Goal: Task Accomplishment & Management: Use online tool/utility

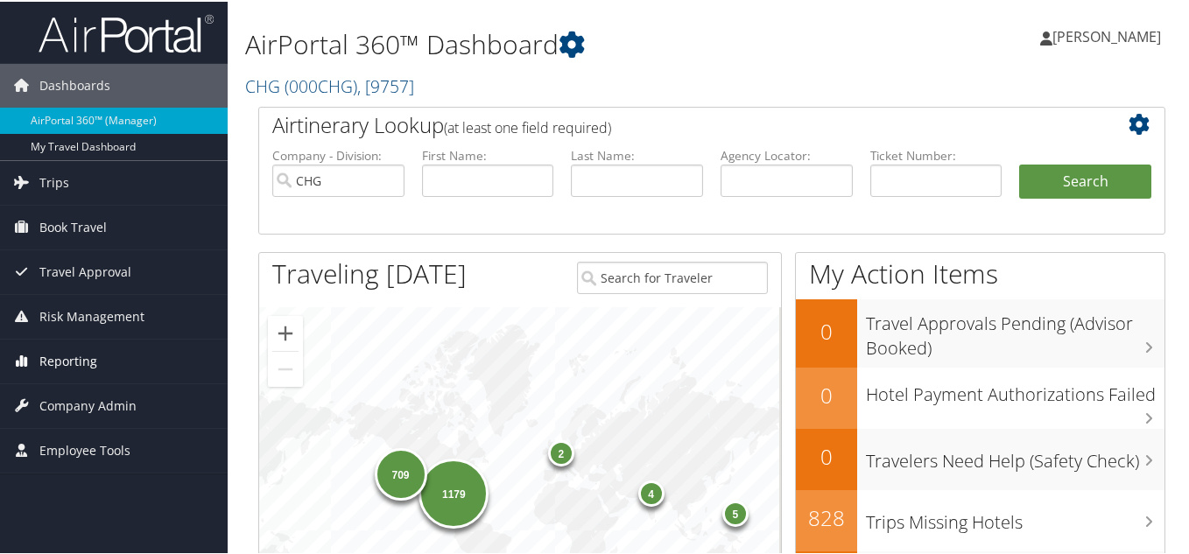
click at [78, 365] on span "Reporting" at bounding box center [68, 360] width 58 height 44
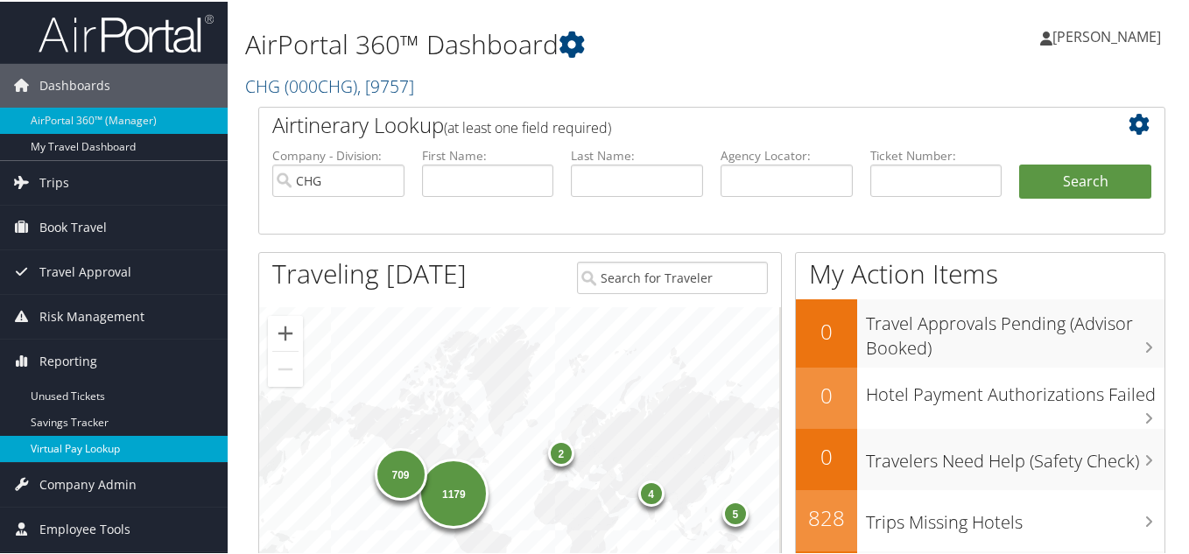
click at [99, 445] on link "Virtual Pay Lookup" at bounding box center [114, 447] width 228 height 26
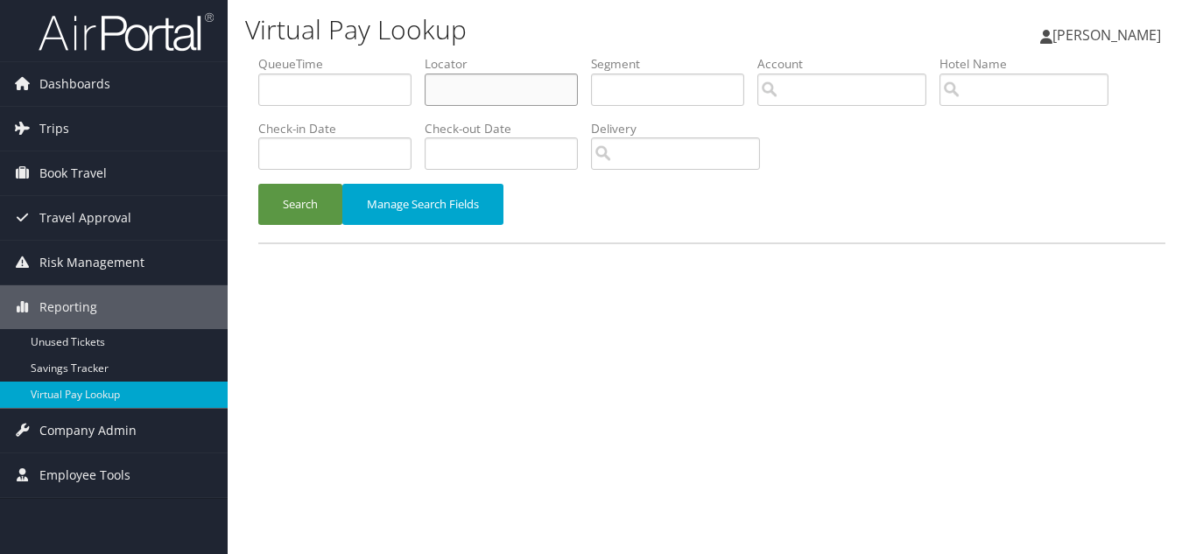
click at [514, 88] on input "text" at bounding box center [501, 90] width 153 height 32
paste input "DBWXIN"
click at [258, 184] on button "Search" at bounding box center [300, 204] width 84 height 41
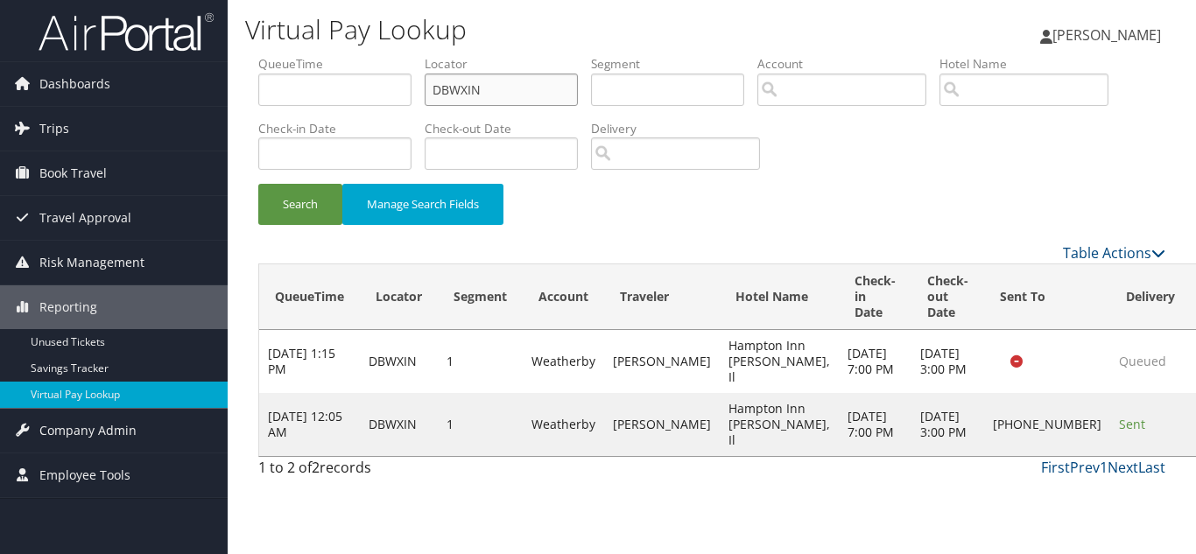
click at [374, 55] on ul "QueueTime Locator DBWXIN Segment Account Traveler Hotel Name Check-in Date Chec…" at bounding box center [711, 55] width 907 height 0
paste input "WGWQLW"
click at [258, 184] on button "Search" at bounding box center [300, 204] width 84 height 41
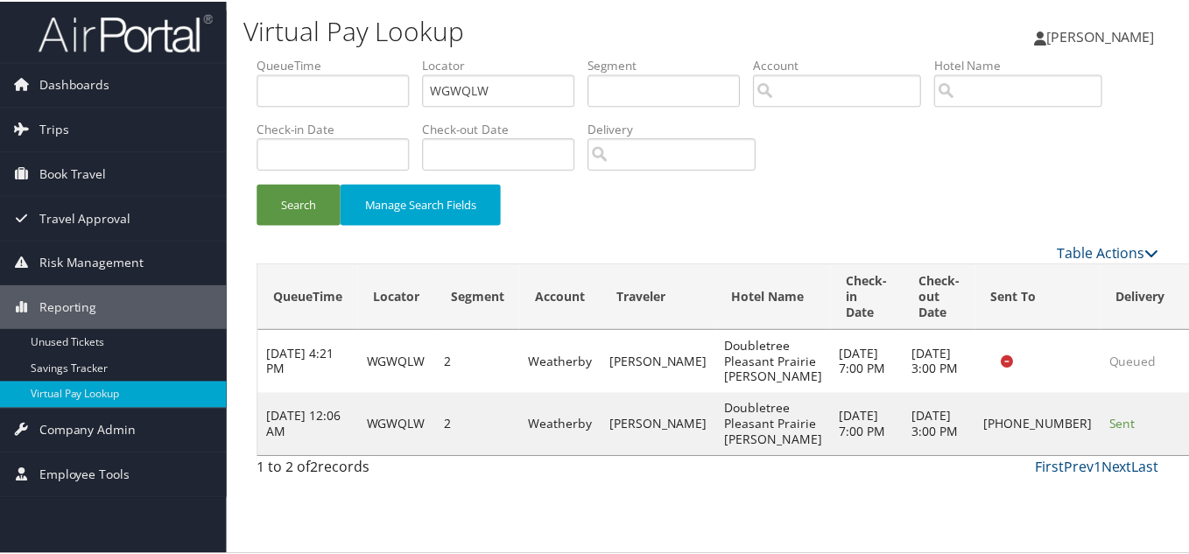
scroll to position [9, 0]
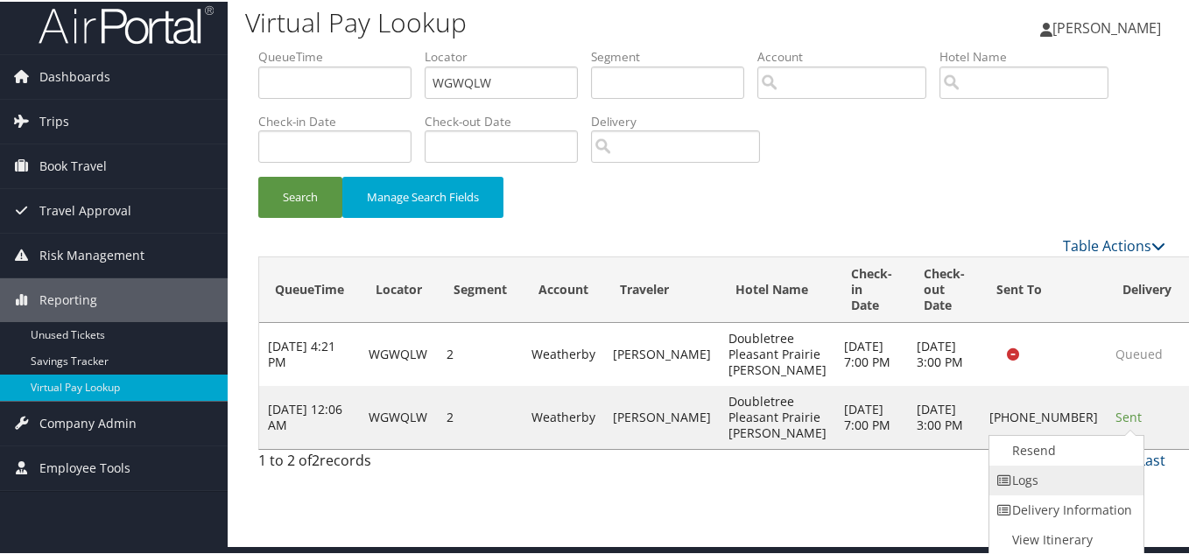
click at [1049, 475] on link "Logs" at bounding box center [1064, 479] width 150 height 30
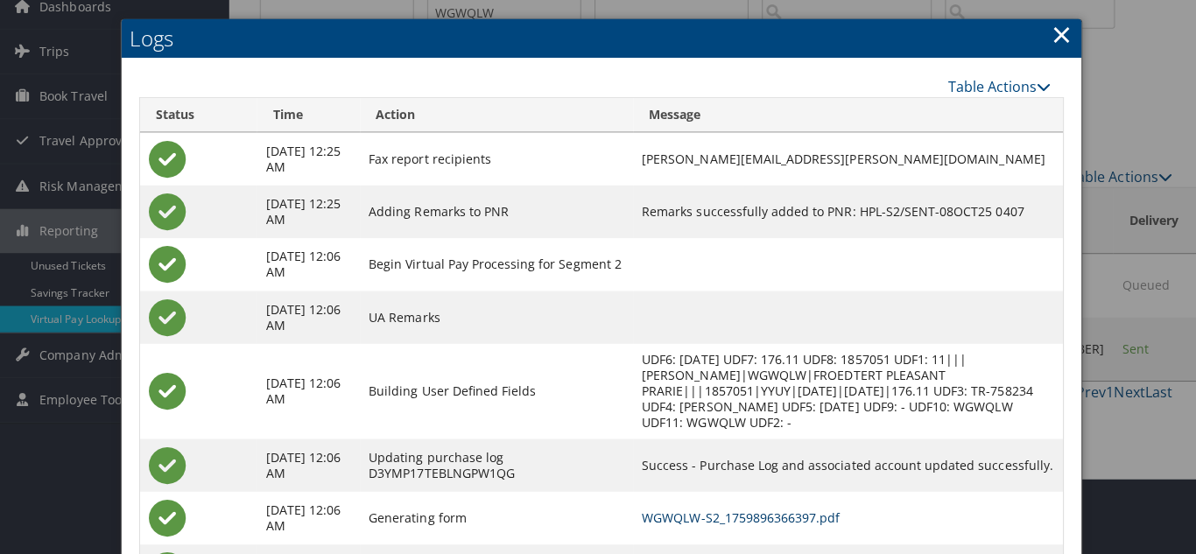
scroll to position [0, 0]
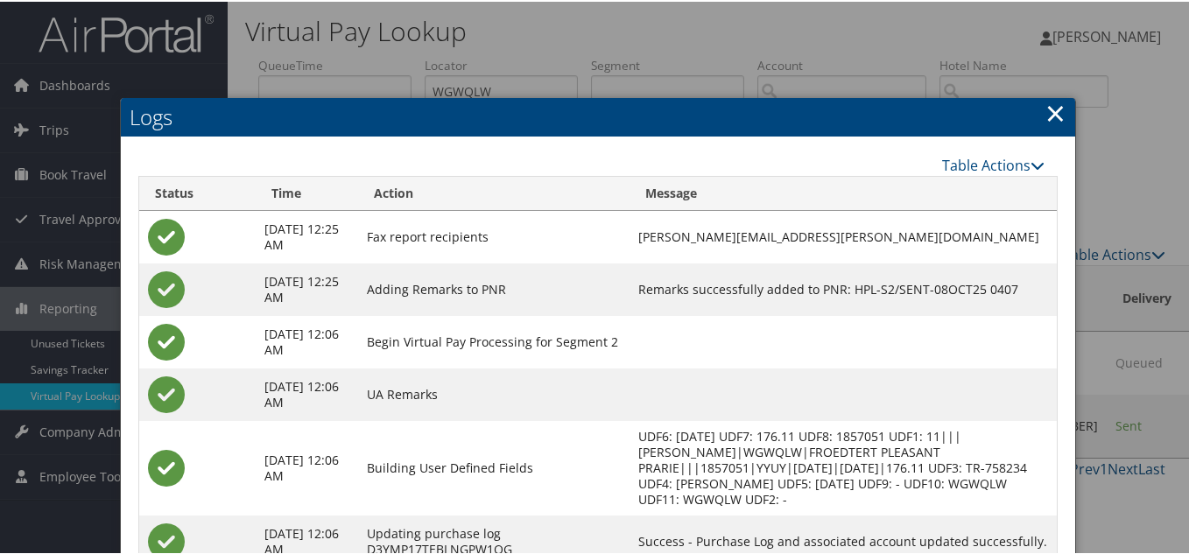
click at [1052, 108] on link "×" at bounding box center [1056, 111] width 20 height 35
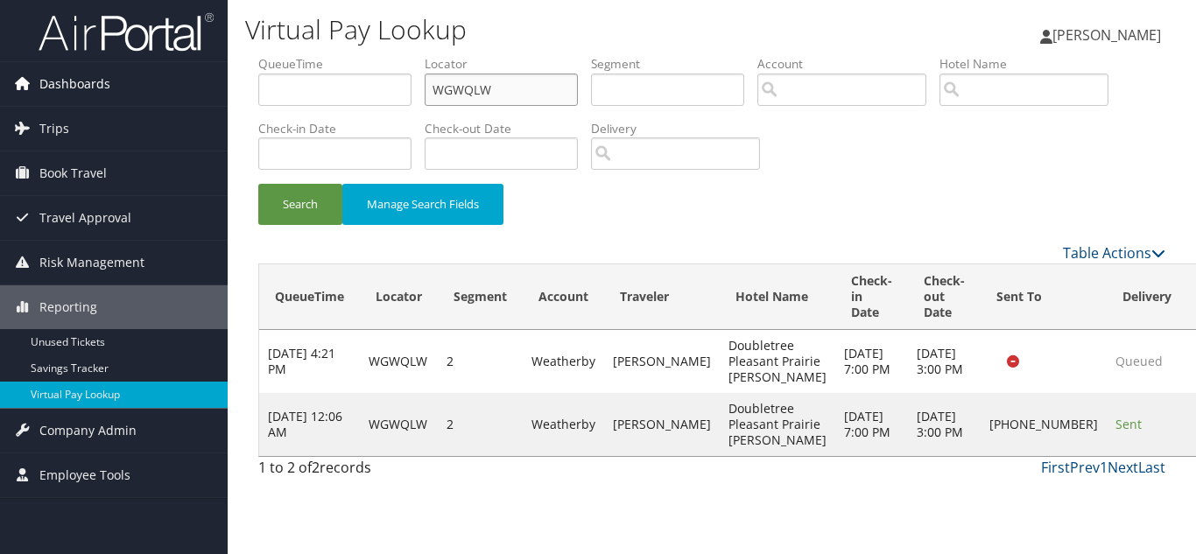
drag, startPoint x: 510, startPoint y: 90, endPoint x: 214, endPoint y: 82, distance: 296.1
click at [236, 82] on div "Virtual Pay Lookup [PERSON_NAME] [PERSON_NAME] My Settings Travel Agency Contac…" at bounding box center [712, 277] width 968 height 554
paste input "DBWXIN"
type input "DBWXIN"
click at [258, 184] on button "Search" at bounding box center [300, 204] width 84 height 41
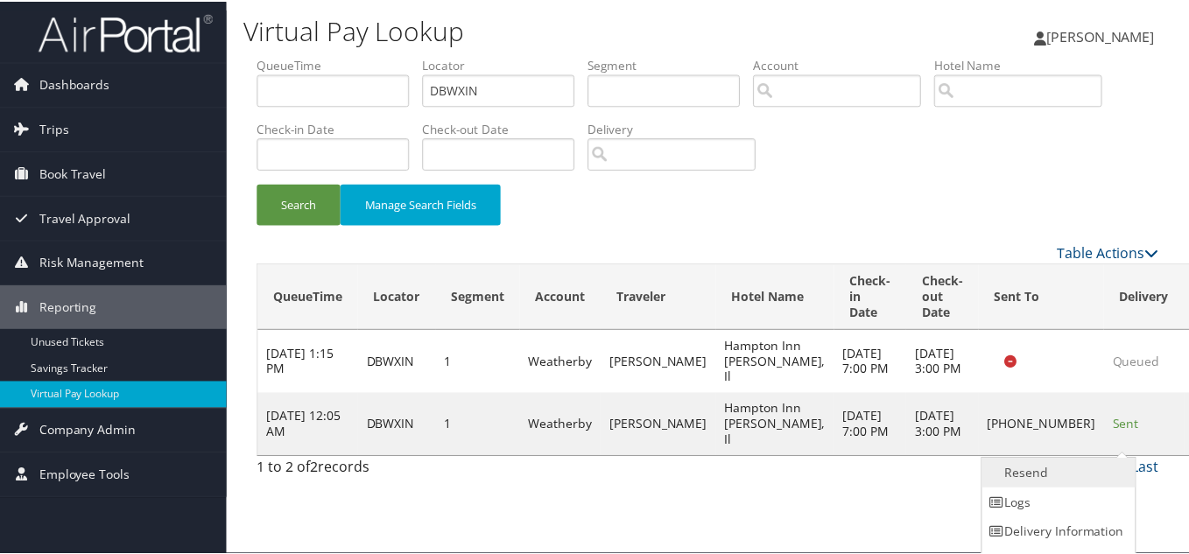
scroll to position [25, 0]
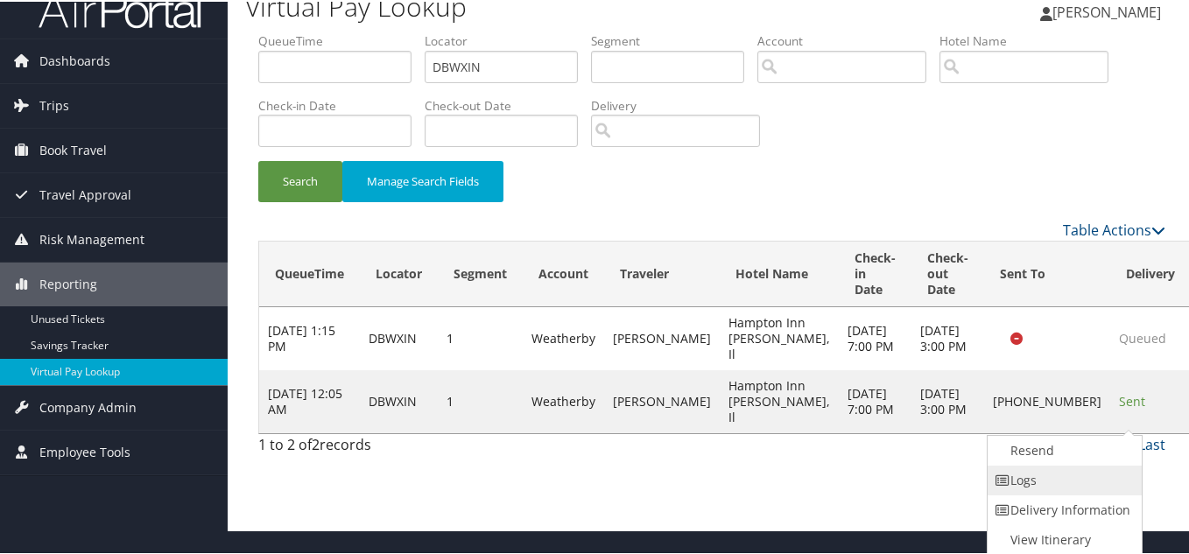
click at [1060, 484] on link "Logs" at bounding box center [1063, 479] width 150 height 30
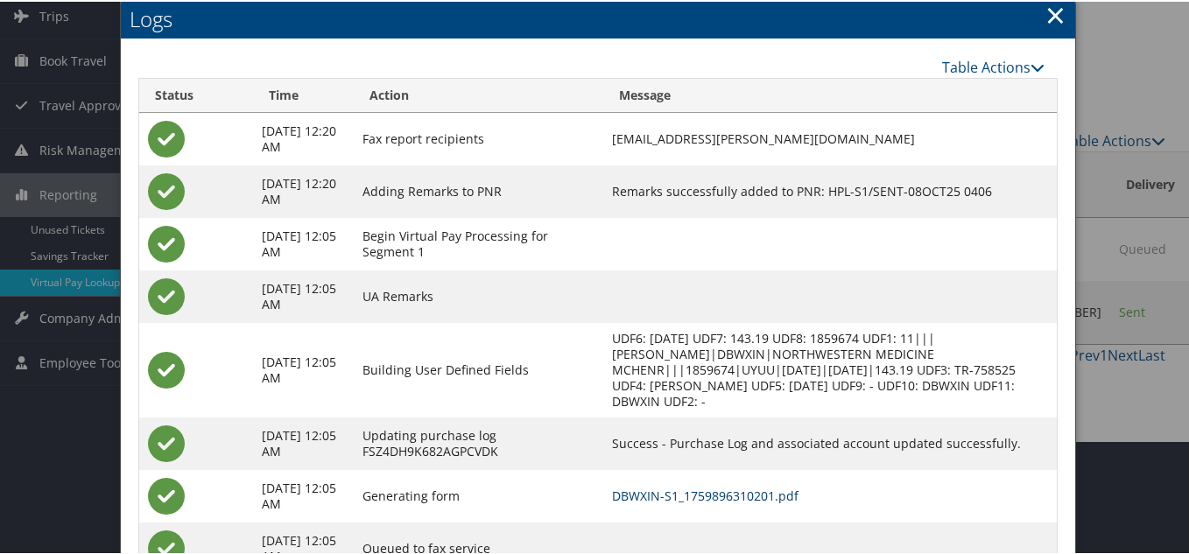
scroll to position [7, 0]
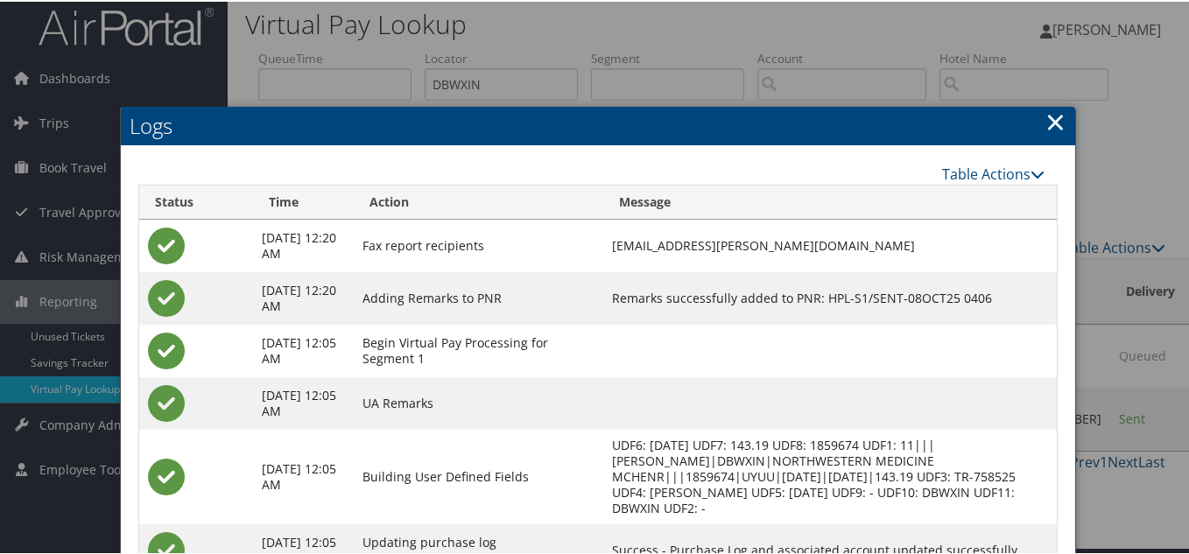
drag, startPoint x: 598, startPoint y: 151, endPoint x: 650, endPoint y: 149, distance: 51.7
click at [598, 150] on div "Table Actions Loading... Status Time Action Message [DATE] 12:20 AM Fax report …" at bounding box center [598, 436] width 955 height 584
click at [1053, 122] on link "×" at bounding box center [1056, 119] width 20 height 35
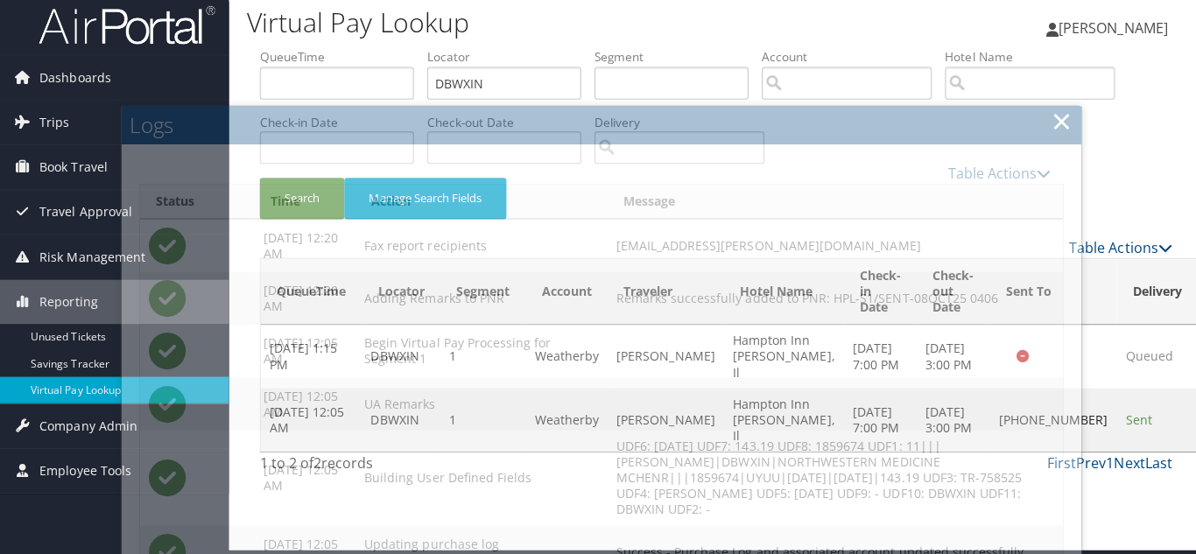
scroll to position [0, 0]
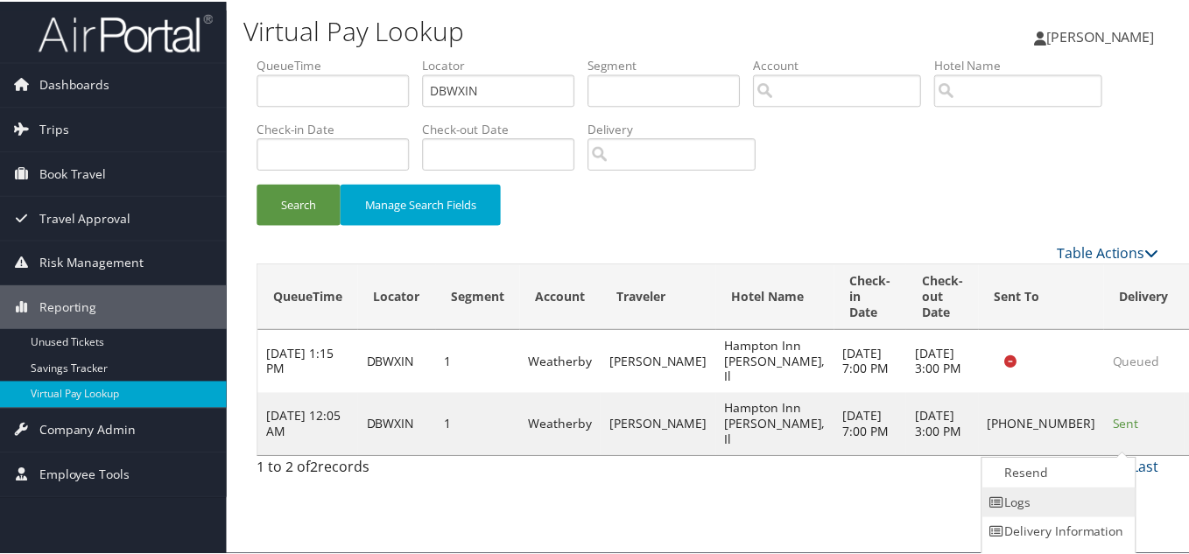
scroll to position [25, 0]
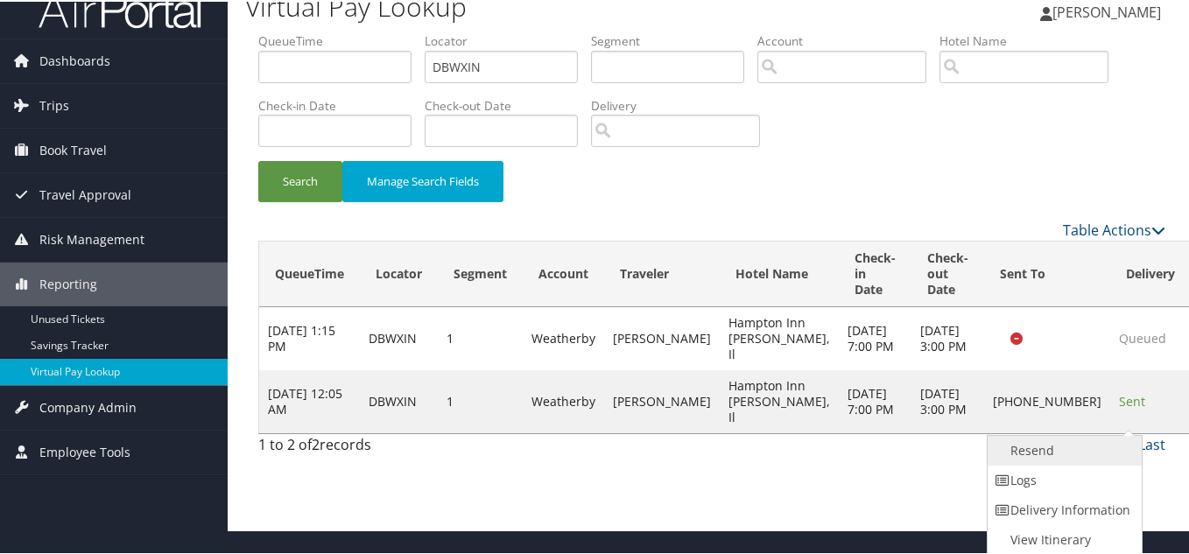
click at [1046, 452] on link "Resend" at bounding box center [1063, 449] width 150 height 30
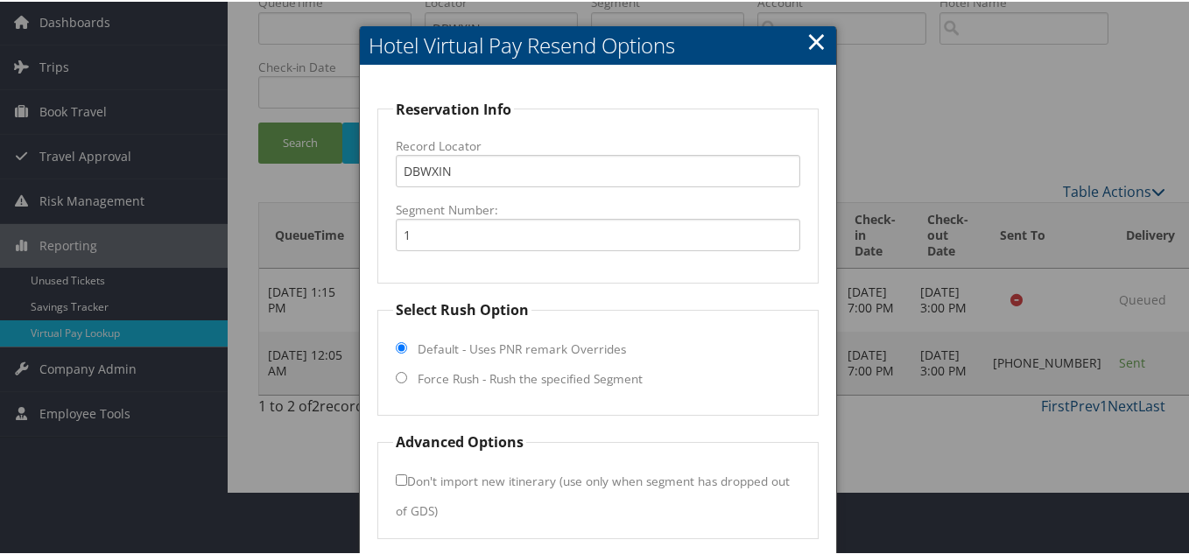
scroll to position [126, 0]
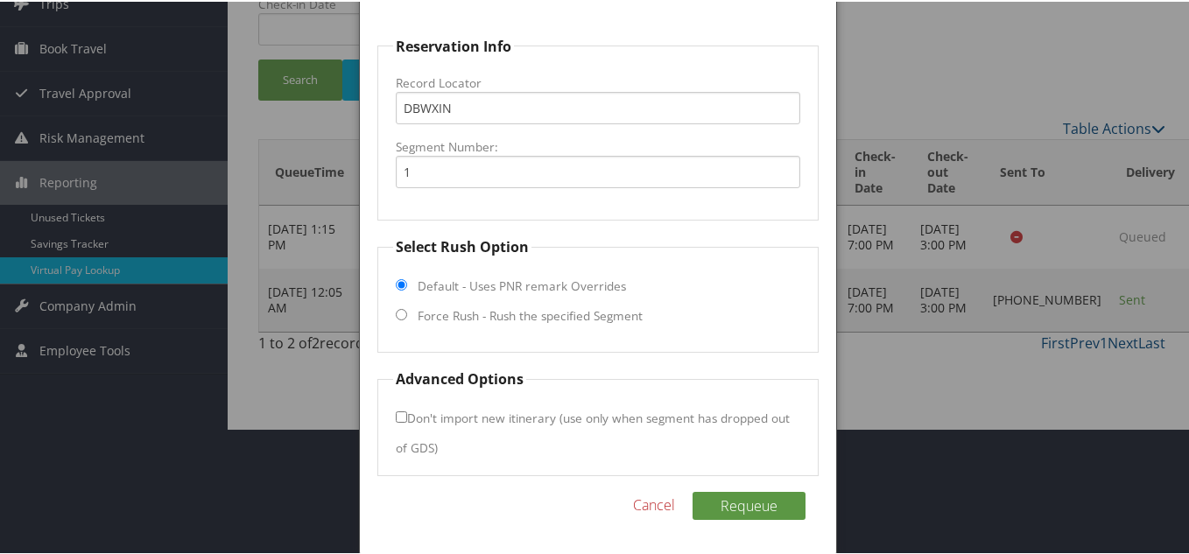
click at [400, 313] on input "Force Rush - Rush the specified Segment" at bounding box center [401, 312] width 11 height 11
radio input "true"
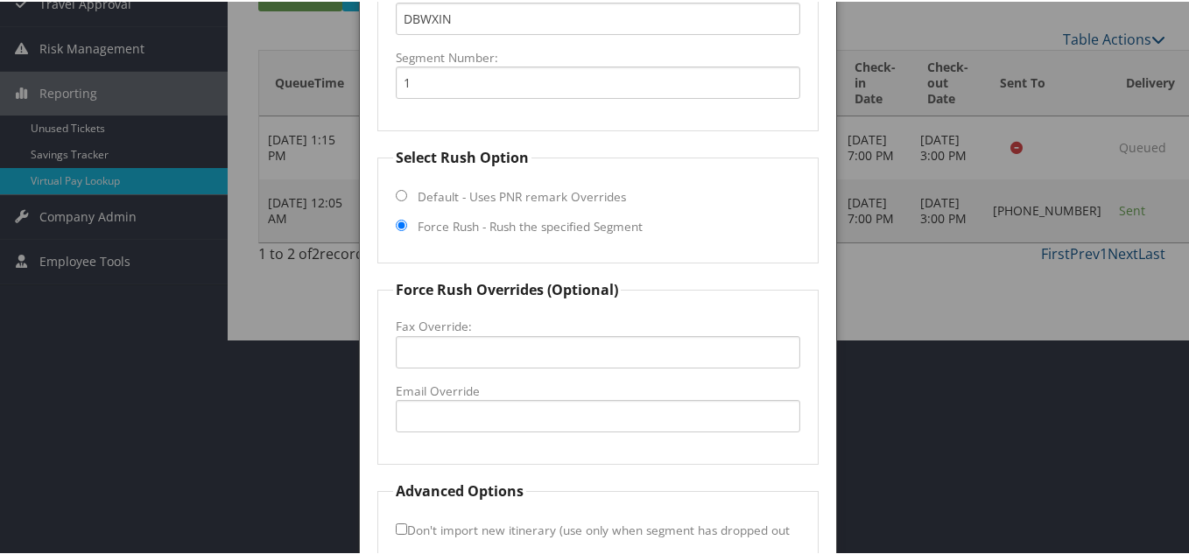
scroll to position [301, 0]
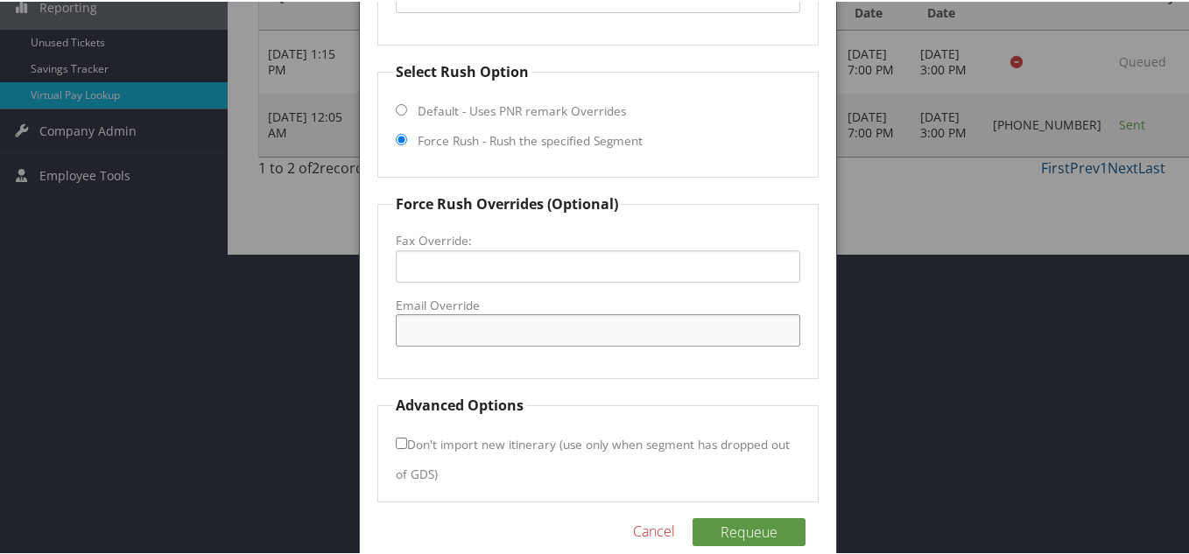
click at [449, 333] on input "Email Override" at bounding box center [598, 329] width 405 height 32
paste input "[PERSON_NAME][EMAIL_ADDRESS][PERSON_NAME][PERSON_NAME][DOMAIN_NAME]"
type input "[PERSON_NAME][EMAIL_ADDRESS][PERSON_NAME][PERSON_NAME][DOMAIN_NAME]"
click at [574, 363] on fieldset "Force Rush Overrides (Optional) Fax Override: Email Override [PERSON_NAME][EMAI…" at bounding box center [597, 285] width 441 height 186
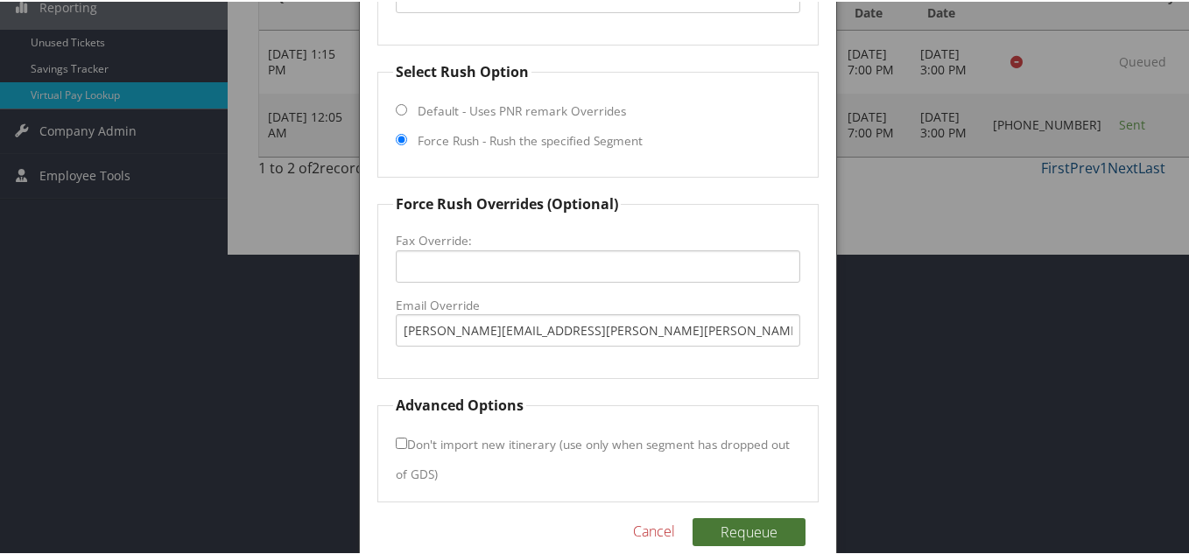
click at [739, 523] on button "Requeue" at bounding box center [749, 531] width 113 height 28
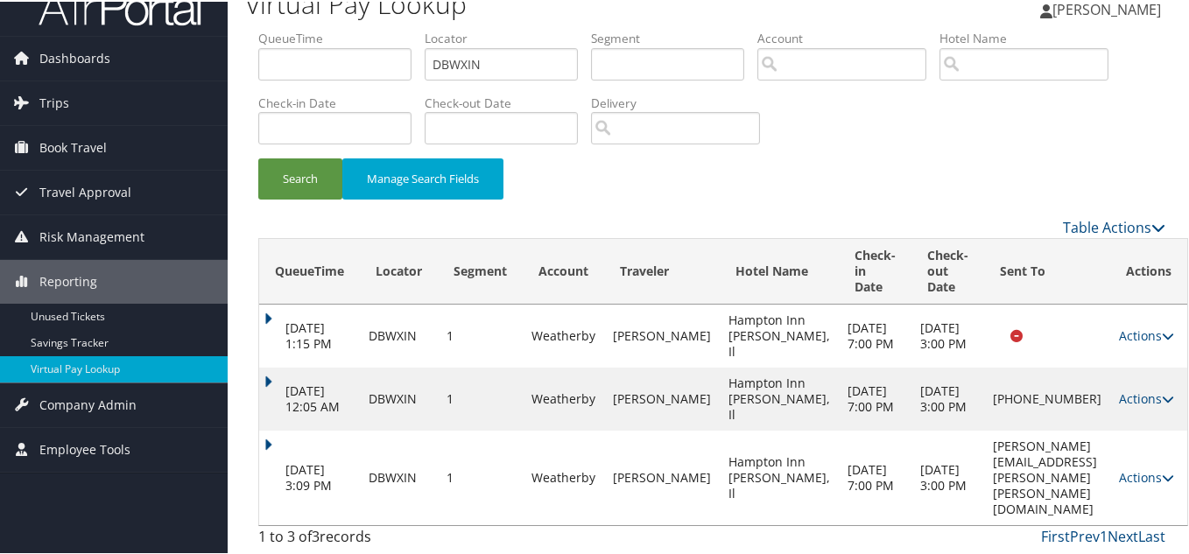
scroll to position [43, 0]
drag, startPoint x: 1066, startPoint y: 485, endPoint x: 927, endPoint y: 487, distance: 138.4
click at [984, 487] on td "[PERSON_NAME][EMAIL_ADDRESS][PERSON_NAME][PERSON_NAME][DOMAIN_NAME]" at bounding box center [1047, 476] width 126 height 95
click at [984, 503] on td "[PERSON_NAME][EMAIL_ADDRESS][PERSON_NAME][PERSON_NAME][DOMAIN_NAME]" at bounding box center [1047, 476] width 126 height 95
drag, startPoint x: 1067, startPoint y: 483, endPoint x: 923, endPoint y: 489, distance: 144.6
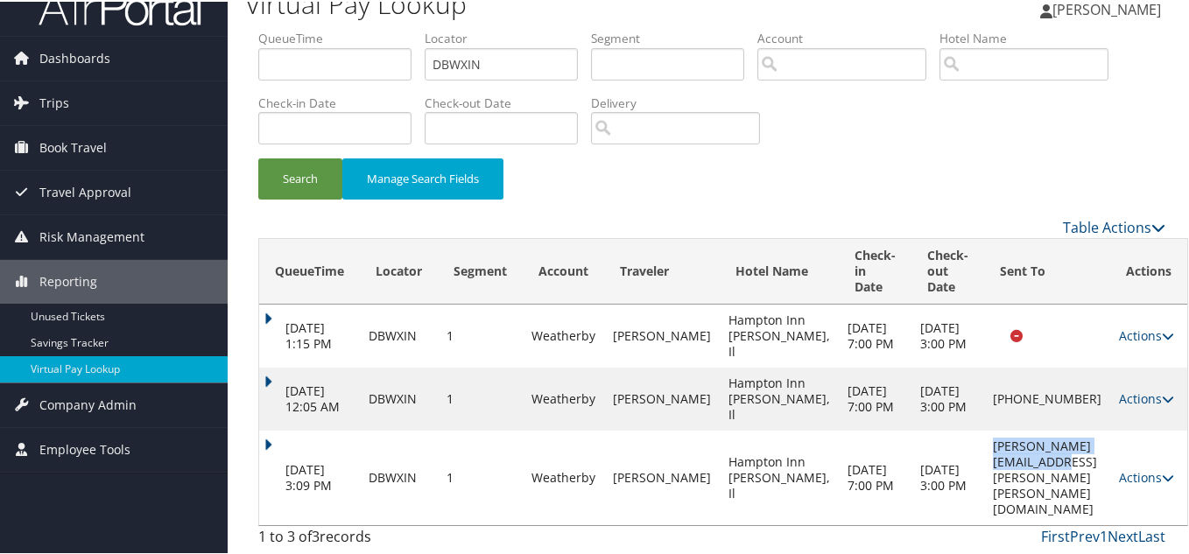
click at [984, 489] on td "[PERSON_NAME][EMAIL_ADDRESS][PERSON_NAME][PERSON_NAME][DOMAIN_NAME]" at bounding box center [1047, 476] width 126 height 95
click at [912, 501] on td "[DATE] 3:00 PM" at bounding box center [948, 476] width 73 height 95
click at [791, 215] on div "Table Actions" at bounding box center [829, 225] width 674 height 21
click at [905, 183] on div "Search Manage Search Fields" at bounding box center [711, 186] width 933 height 59
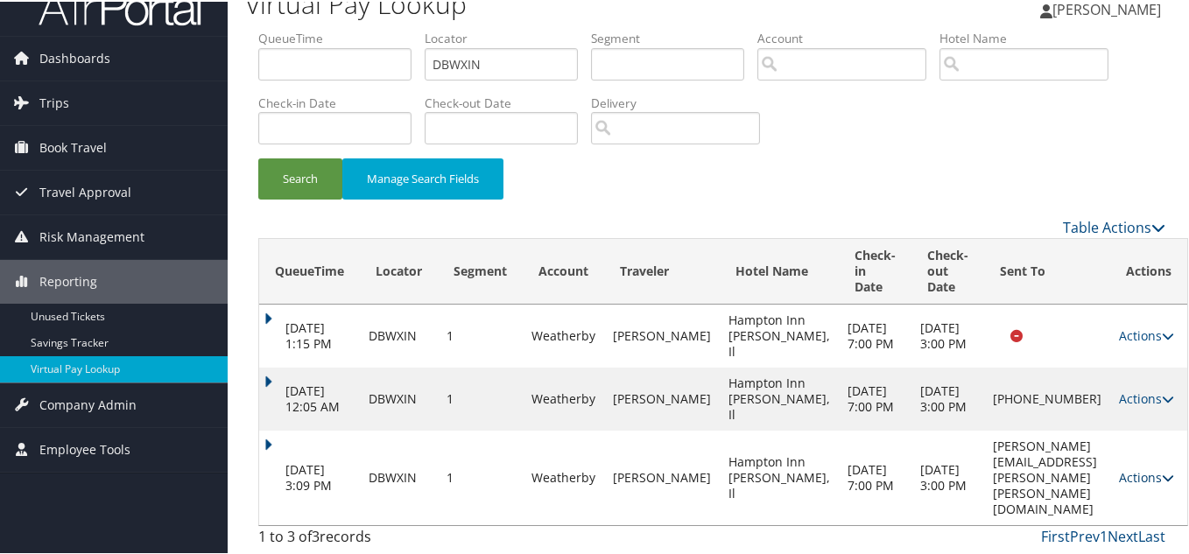
click at [1131, 484] on link "Actions" at bounding box center [1146, 476] width 55 height 17
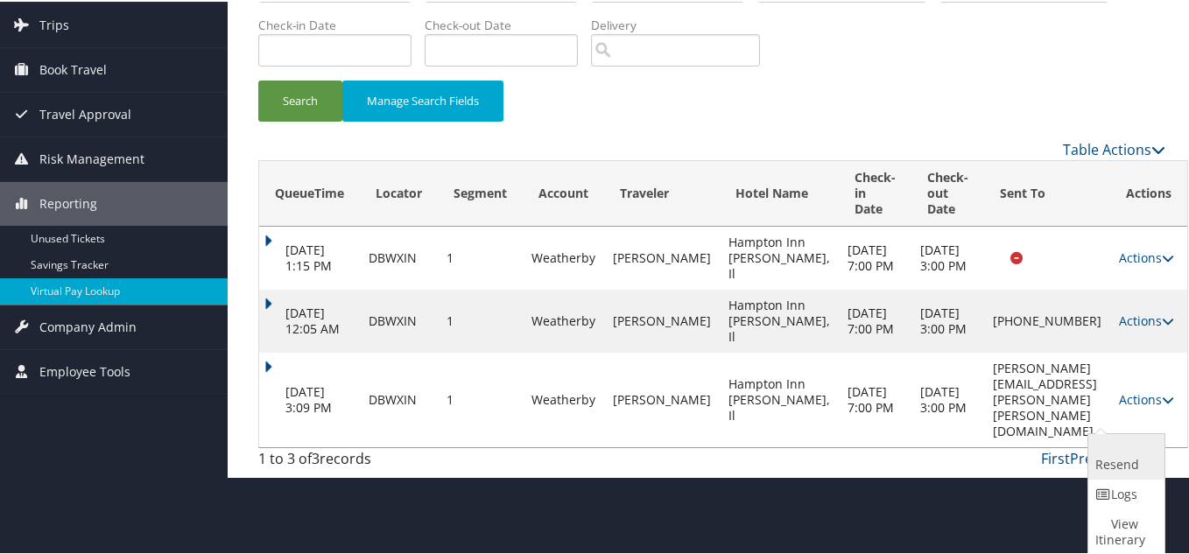
click at [1108, 465] on link "Resend" at bounding box center [1124, 456] width 72 height 46
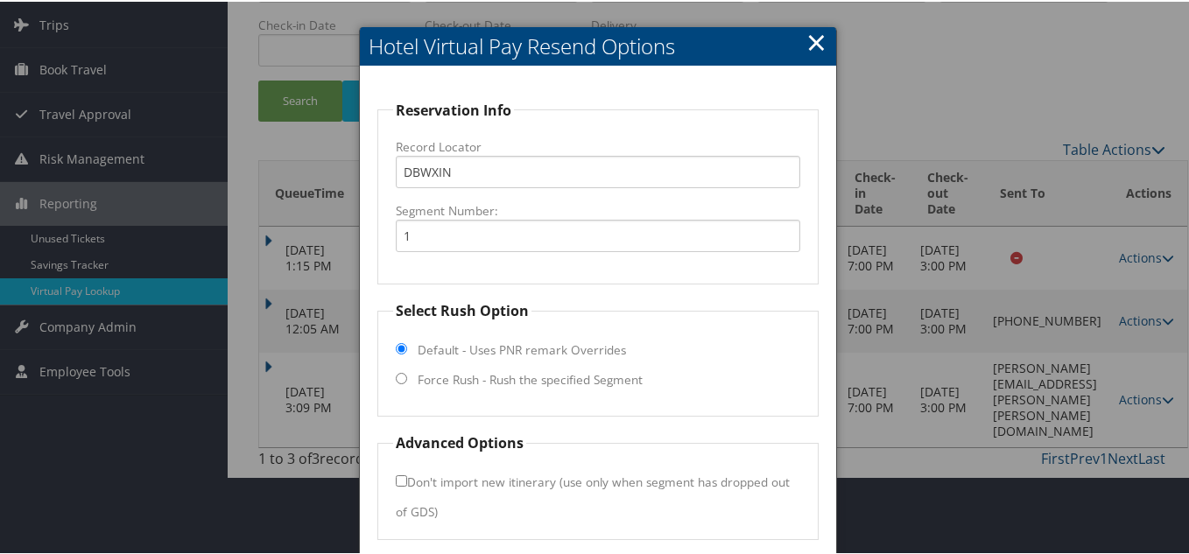
scroll to position [169, 0]
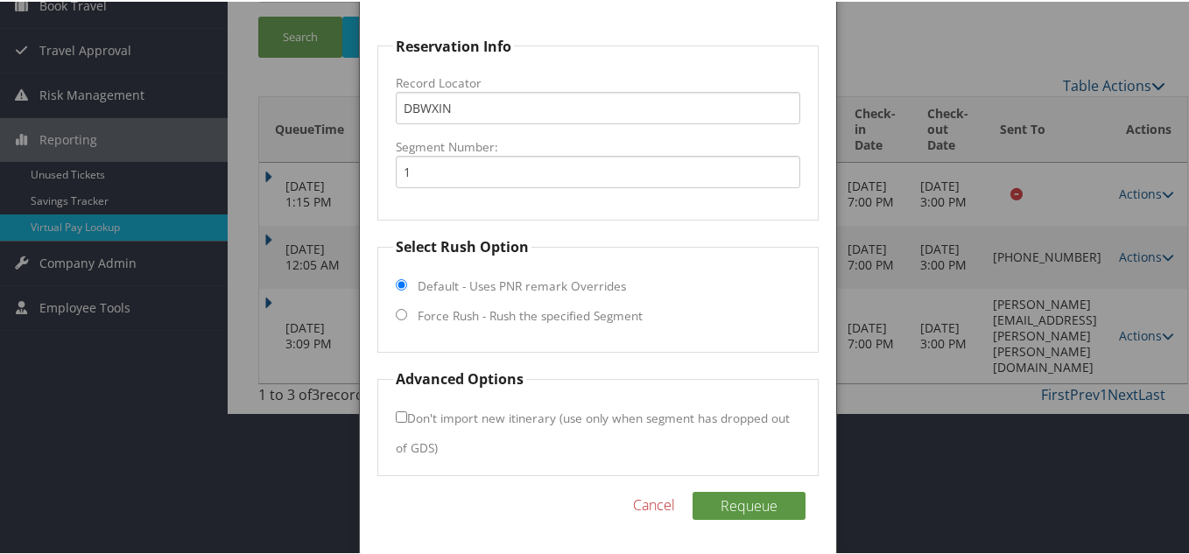
click at [403, 313] on input "Force Rush - Rush the specified Segment" at bounding box center [401, 312] width 11 height 11
radio input "true"
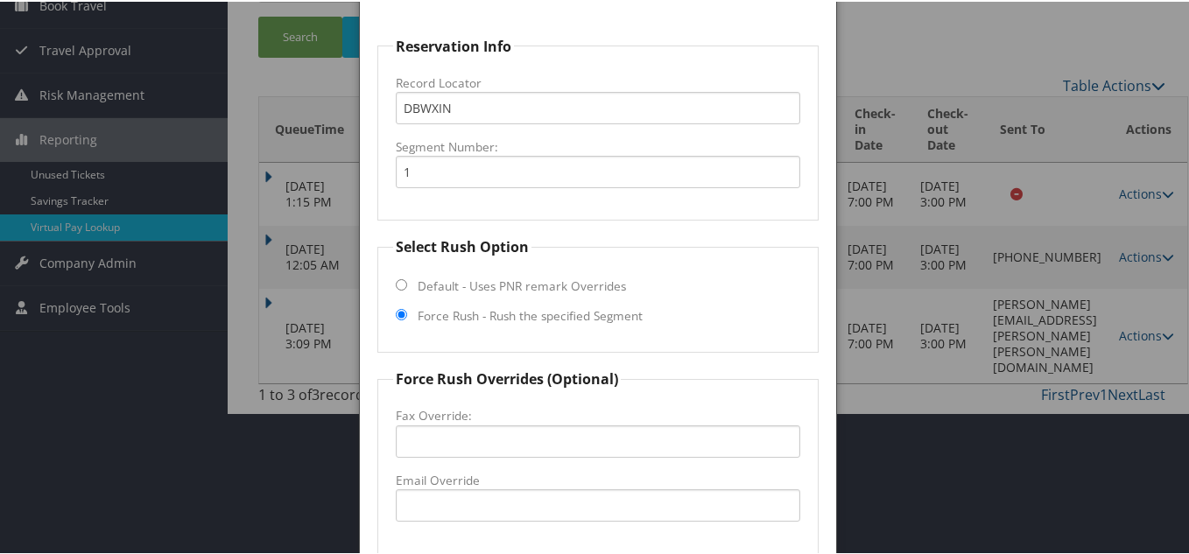
scroll to position [370, 0]
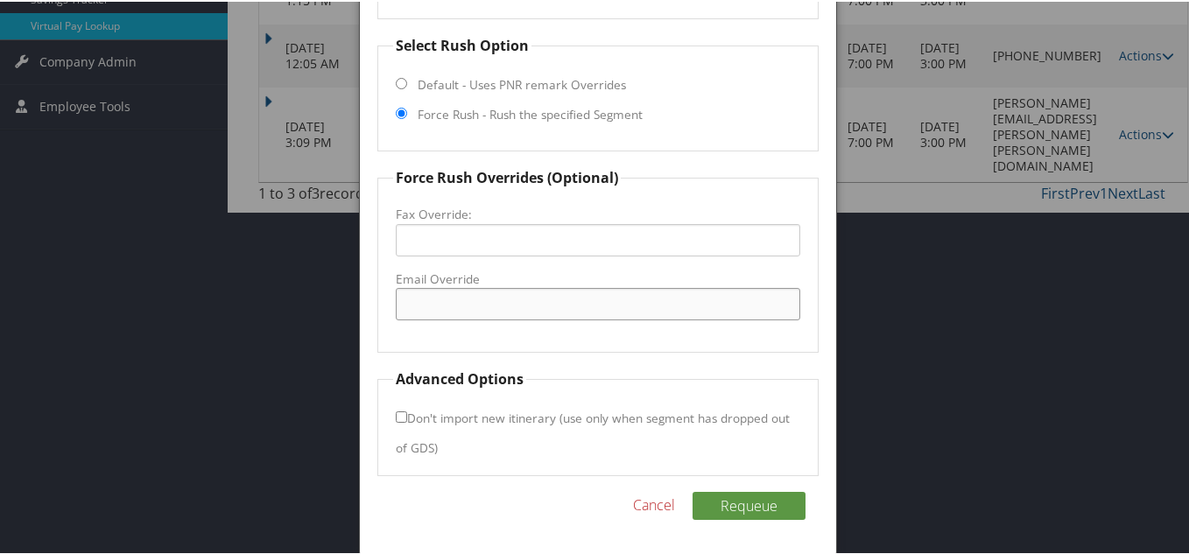
click at [431, 298] on input "Email Override" at bounding box center [598, 302] width 405 height 32
paste input "[EMAIL_ADDRESS][PERSON_NAME][DOMAIN_NAME]"
type input "[EMAIL_ADDRESS][PERSON_NAME][DOMAIN_NAME]"
click at [644, 334] on fieldset "Force Rush Overrides (Optional) Fax Override: Email Override [EMAIL_ADDRESS][PE…" at bounding box center [597, 258] width 441 height 186
click at [767, 502] on button "Requeue" at bounding box center [749, 504] width 113 height 28
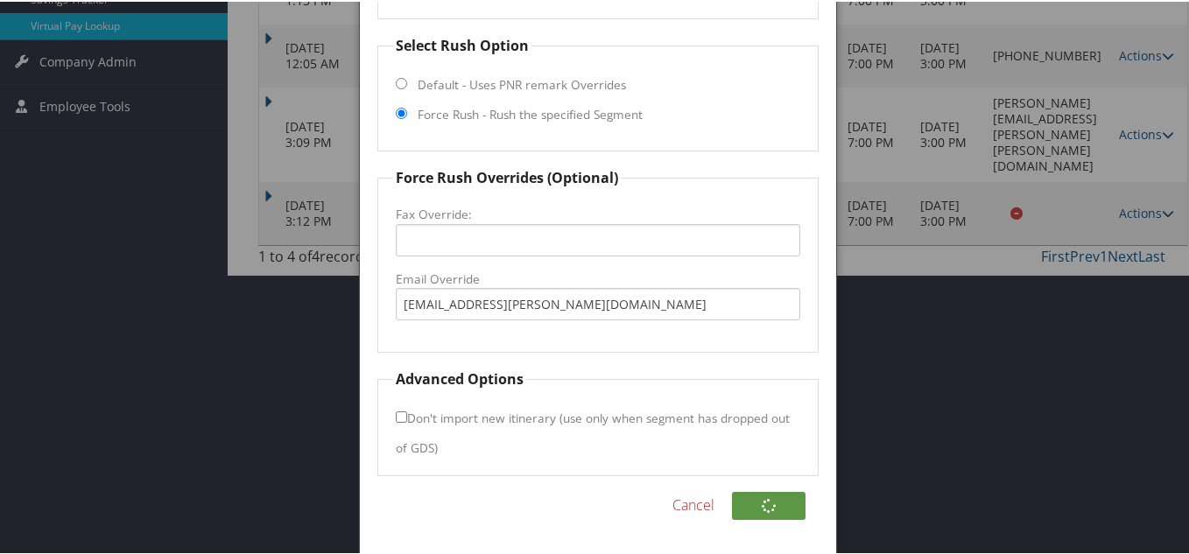
scroll to position [122, 0]
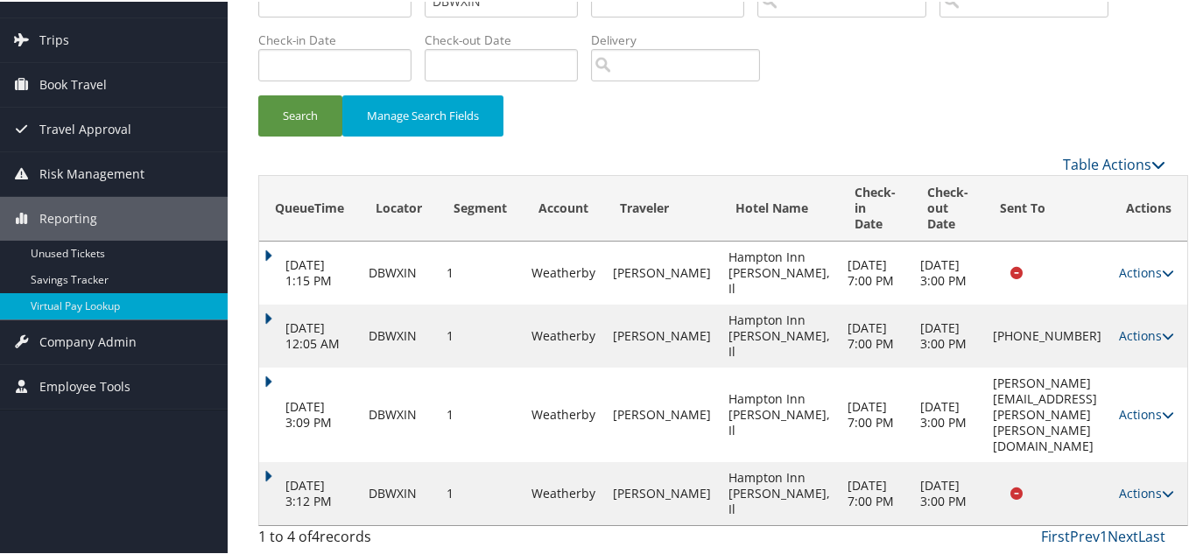
click at [993, 486] on span at bounding box center [1008, 492] width 30 height 12
click at [1119, 486] on link "Actions" at bounding box center [1146, 491] width 55 height 17
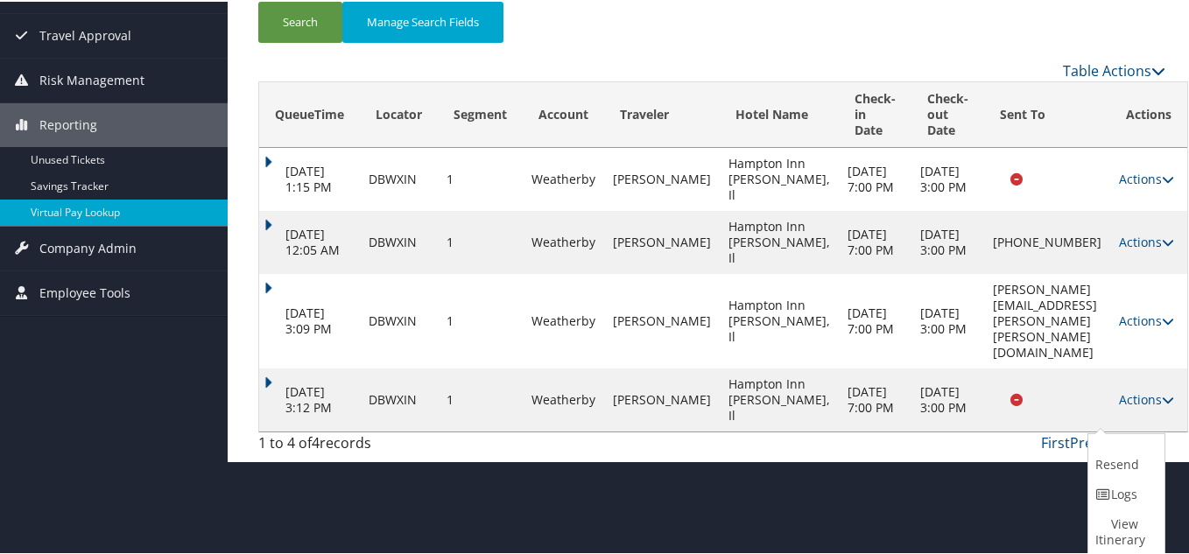
click at [984, 417] on td at bounding box center [1047, 398] width 126 height 63
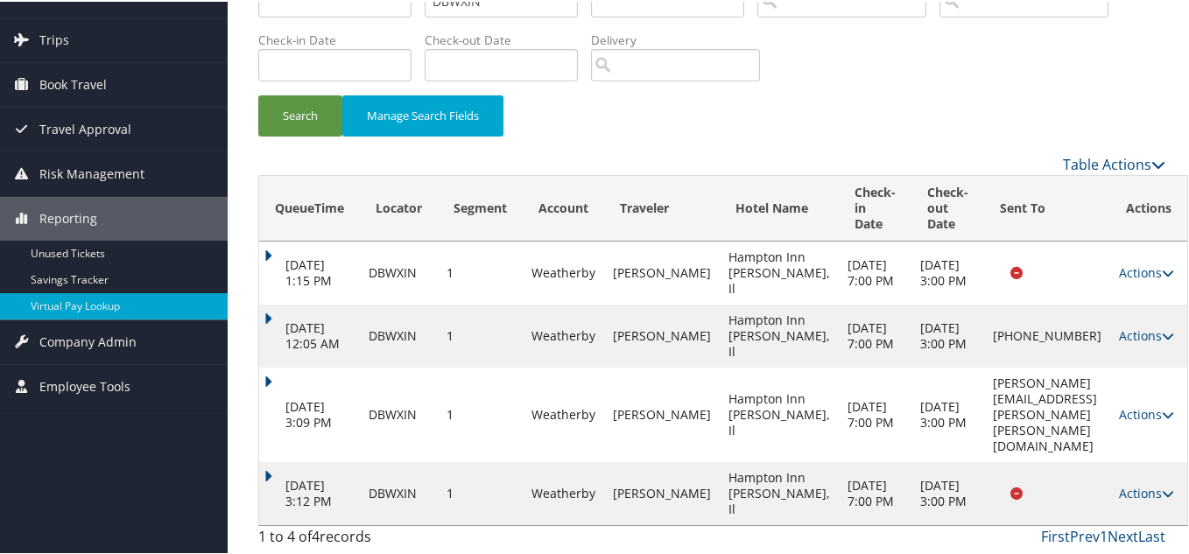
click at [993, 486] on span at bounding box center [1008, 492] width 30 height 12
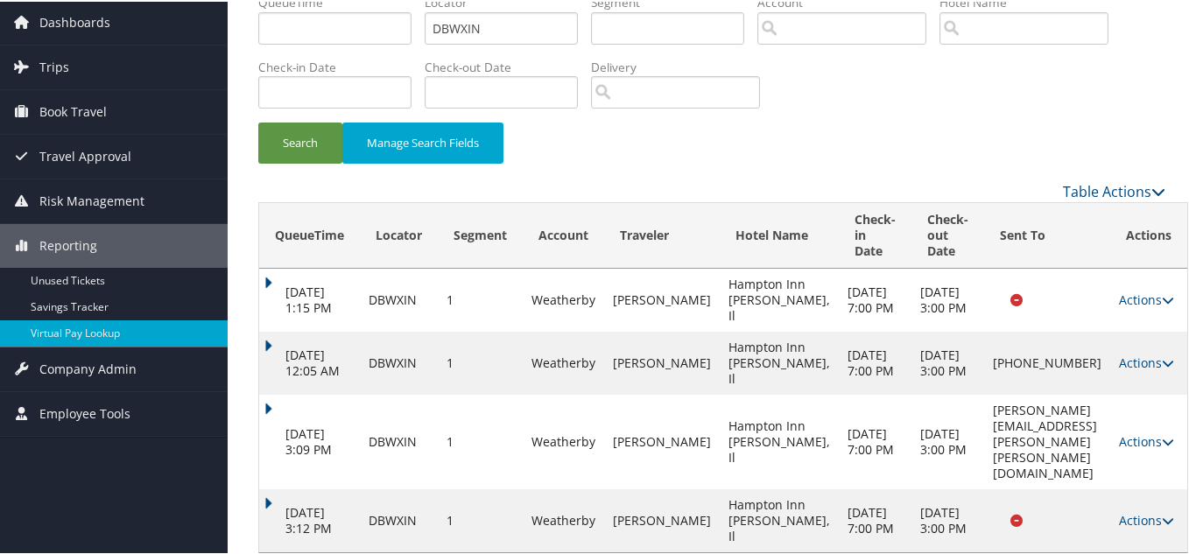
scroll to position [0, 0]
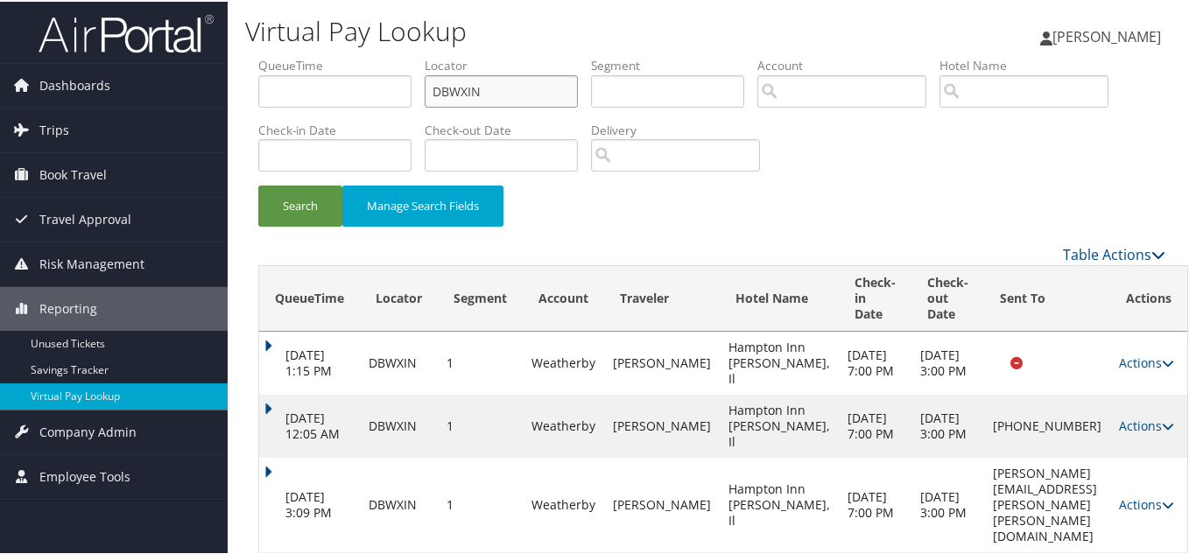
click at [496, 85] on input "DBWXIN" at bounding box center [501, 90] width 153 height 32
click at [258, 184] on button "Search" at bounding box center [300, 204] width 84 height 41
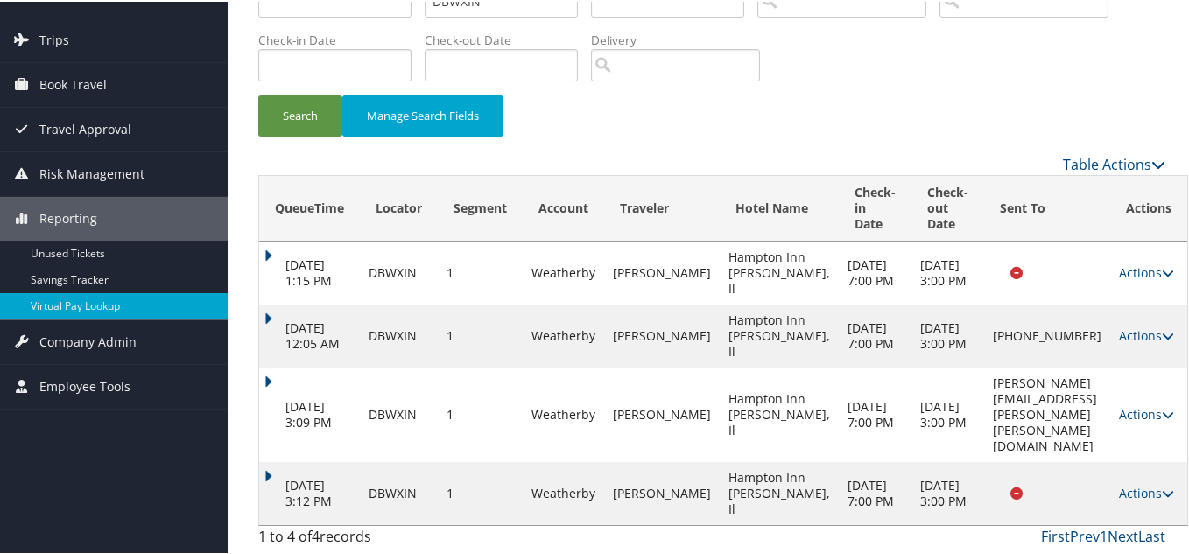
click at [993, 486] on span at bounding box center [1008, 492] width 30 height 12
click at [984, 408] on td "[PERSON_NAME][EMAIL_ADDRESS][PERSON_NAME][PERSON_NAME][DOMAIN_NAME]" at bounding box center [1047, 413] width 126 height 95
click at [1000, 461] on td at bounding box center [1047, 492] width 126 height 63
click at [1162, 486] on icon at bounding box center [1168, 492] width 12 height 12
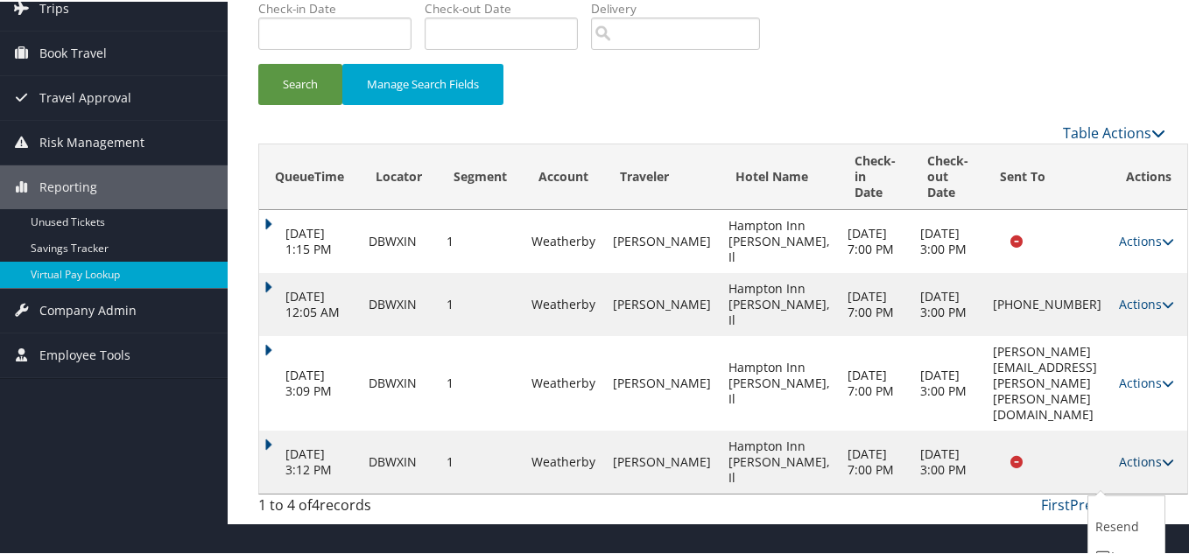
scroll to position [184, 0]
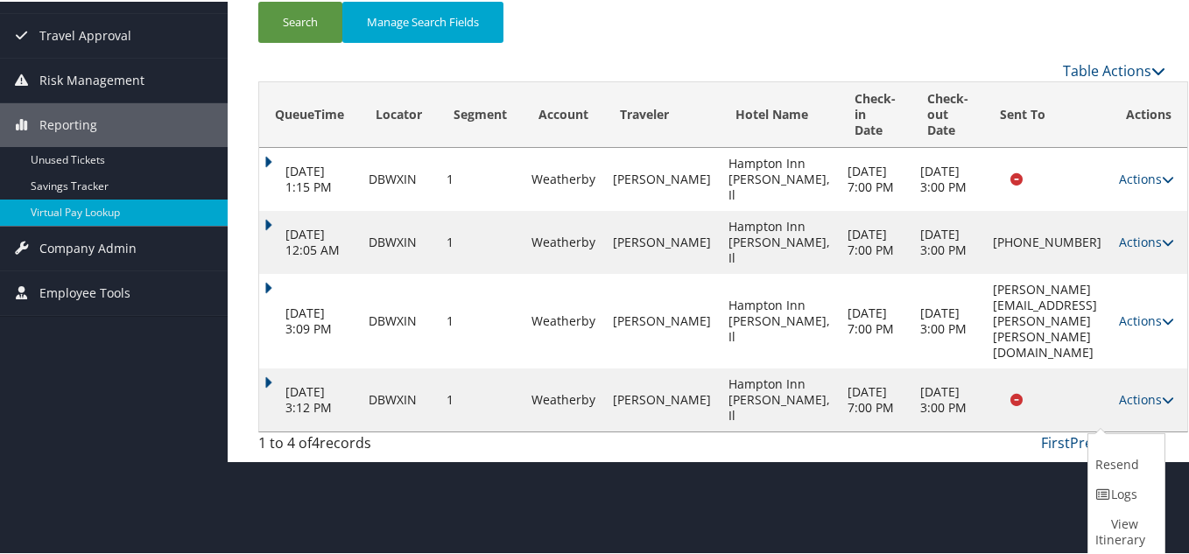
click at [986, 430] on td at bounding box center [1047, 398] width 126 height 63
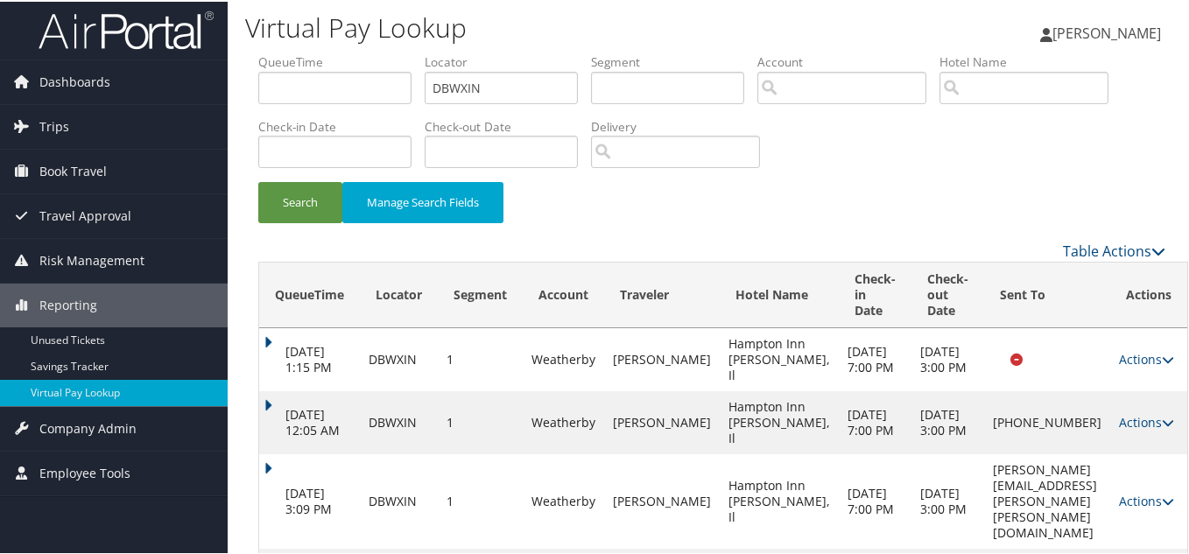
scroll to position [0, 0]
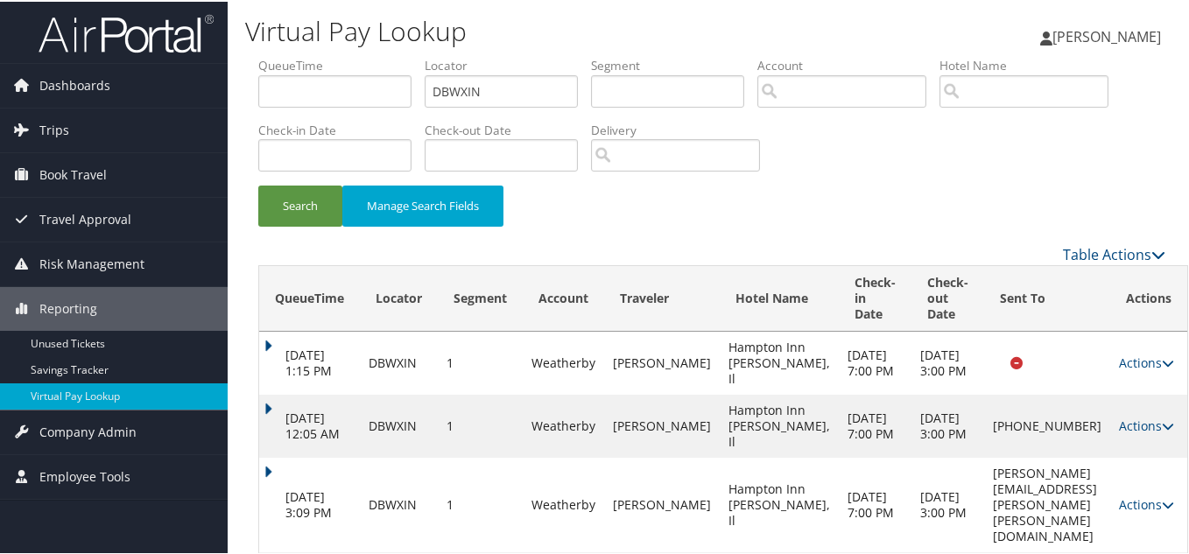
click at [909, 206] on div "Search Manage Search Fields" at bounding box center [711, 213] width 933 height 59
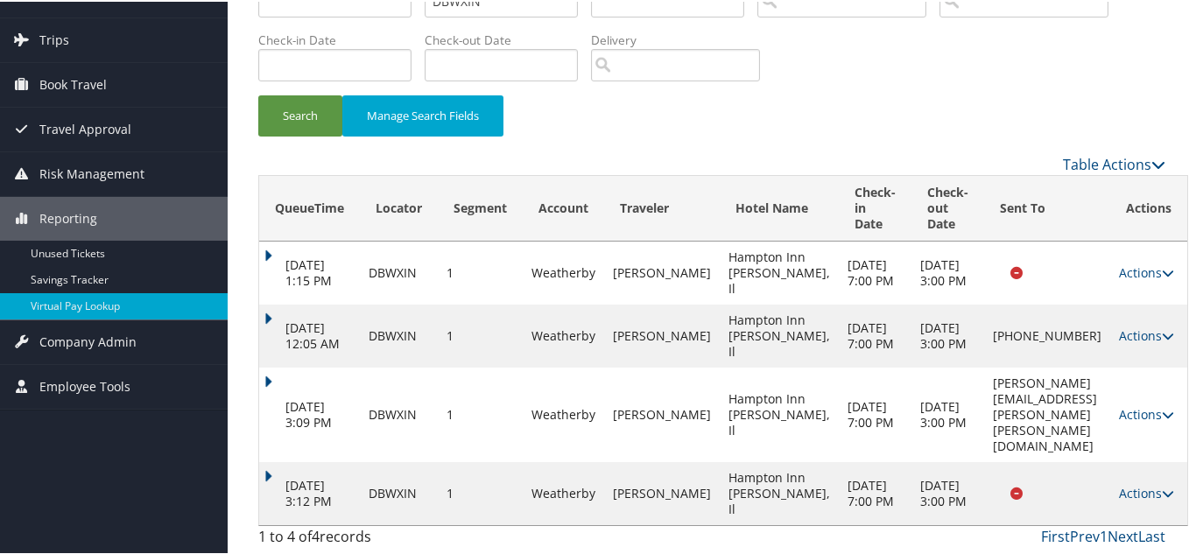
scroll to position [122, 0]
click at [1119, 483] on link "Actions" at bounding box center [1146, 491] width 55 height 17
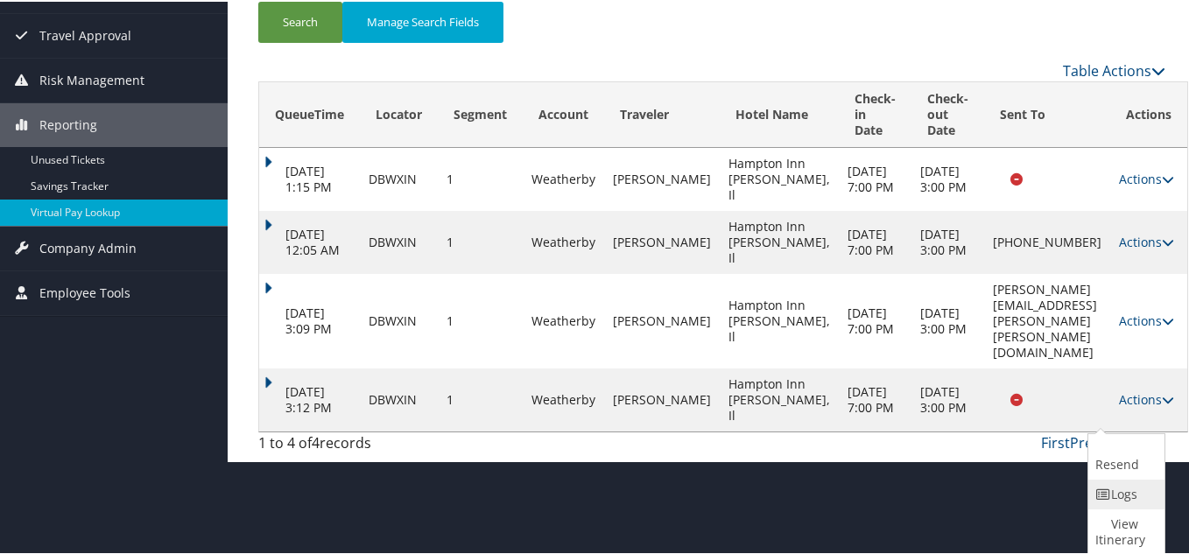
click at [1130, 494] on link "Logs" at bounding box center [1124, 493] width 72 height 30
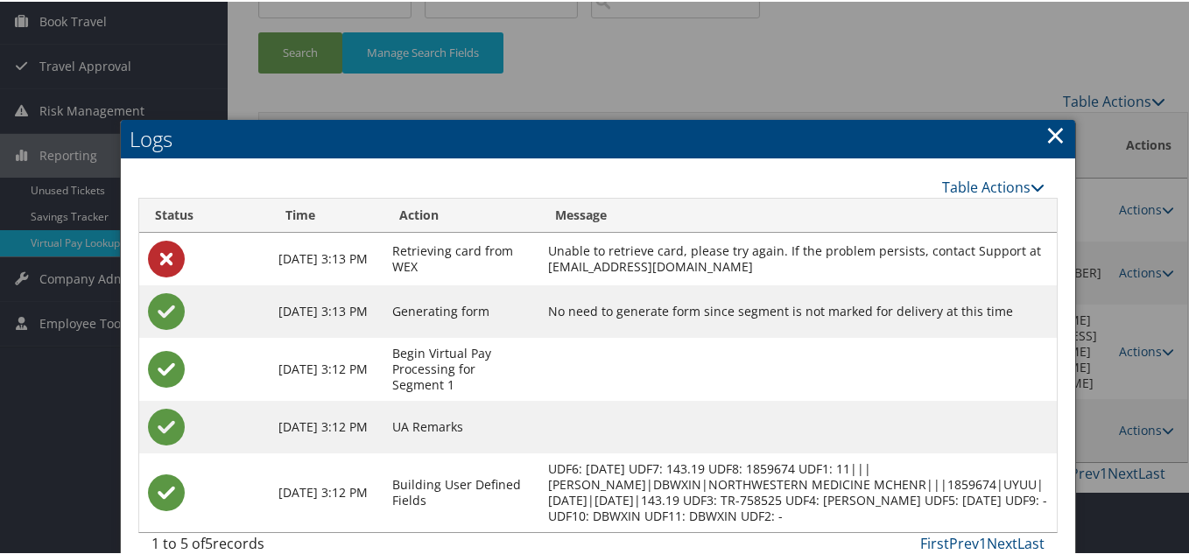
scroll to position [184, 0]
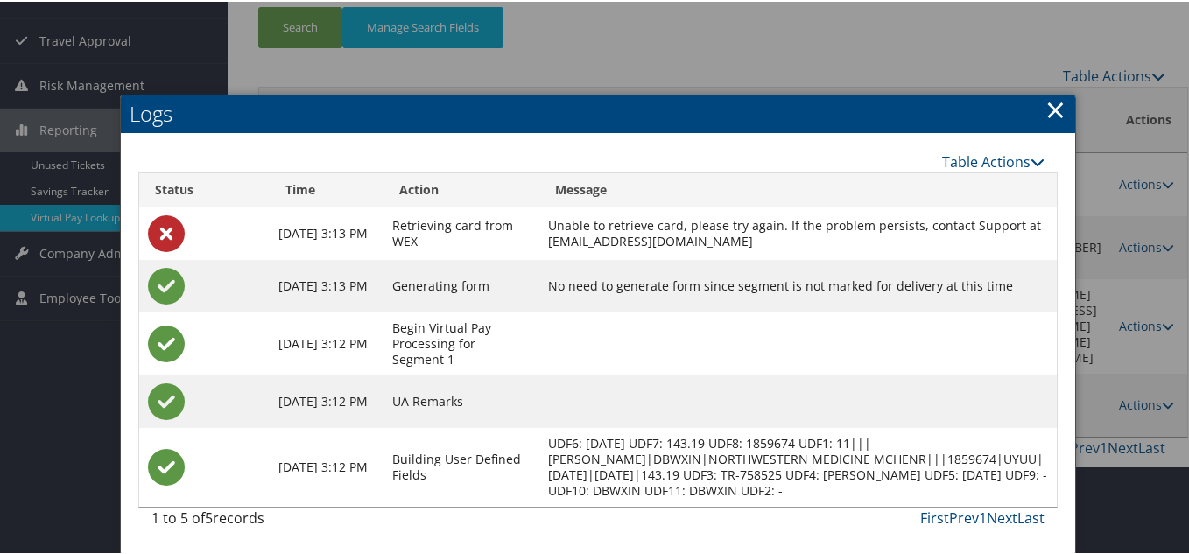
click at [1051, 106] on link "×" at bounding box center [1056, 107] width 20 height 35
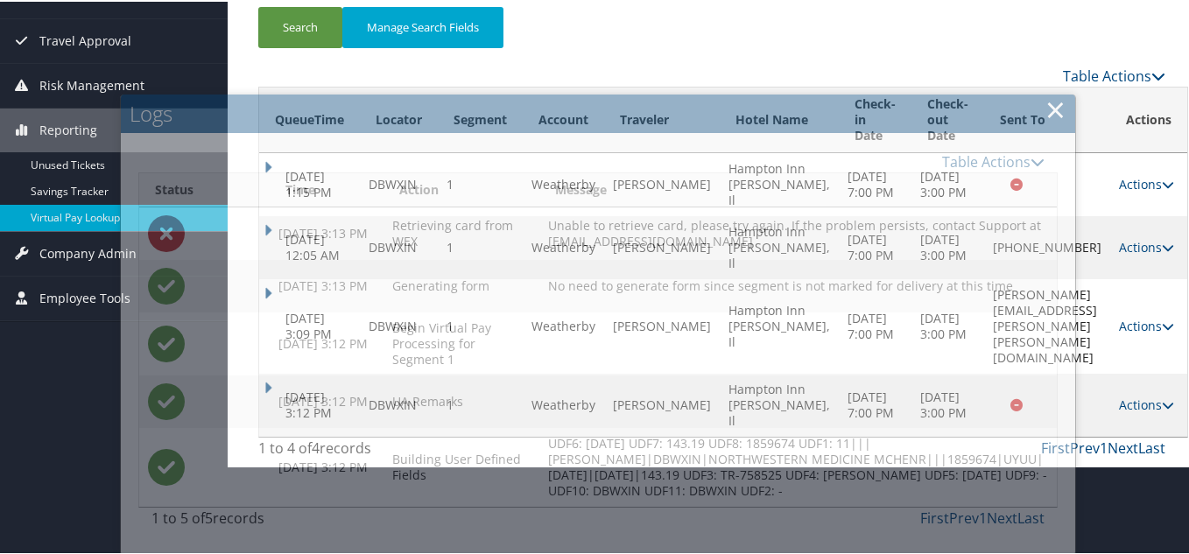
scroll to position [122, 0]
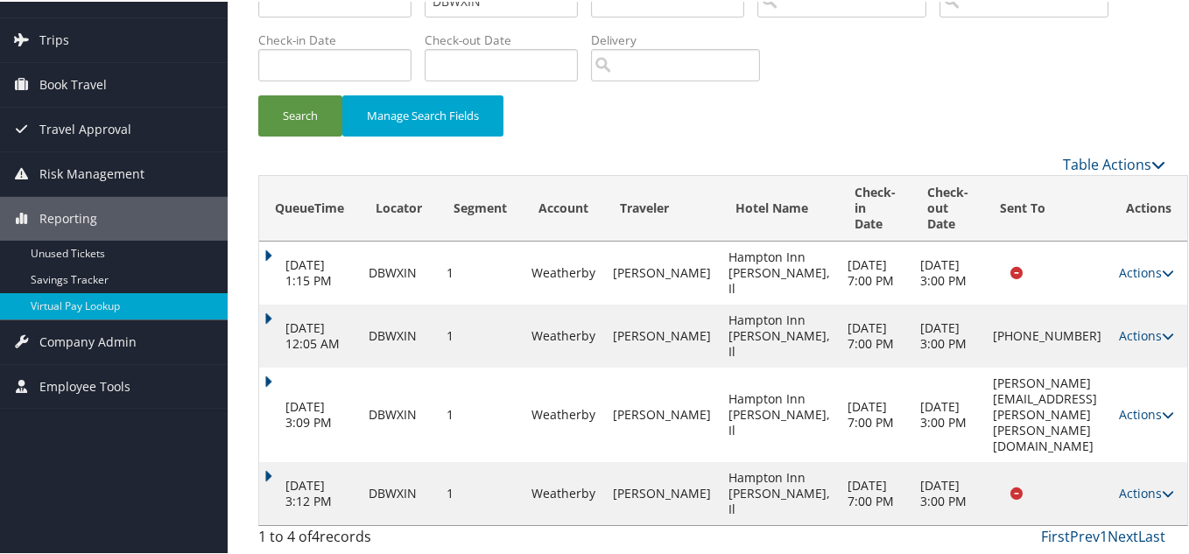
click at [877, 94] on div "Search Manage Search Fields" at bounding box center [711, 123] width 933 height 59
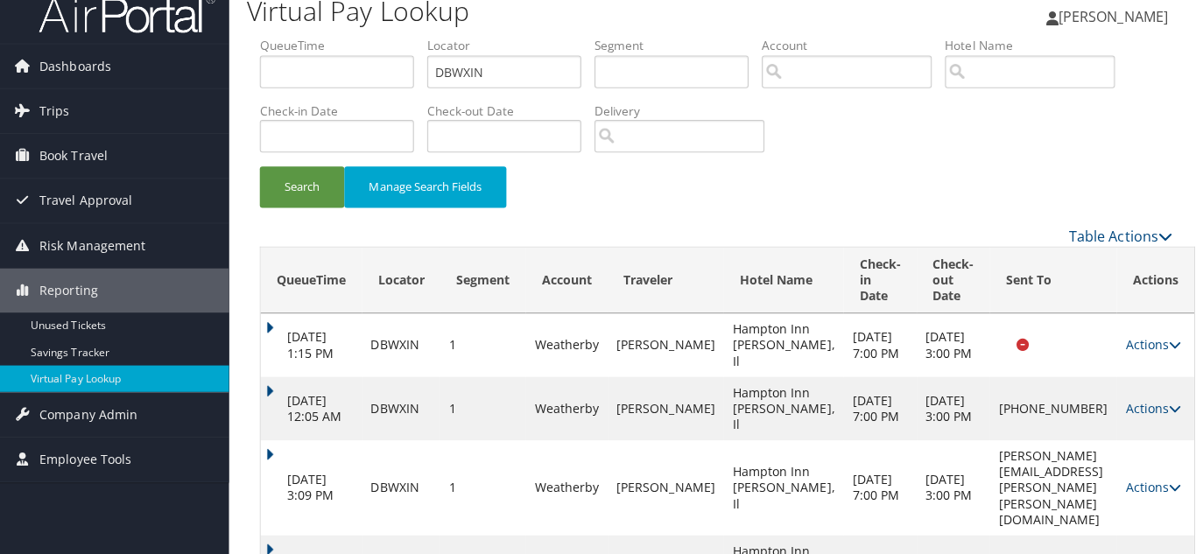
scroll to position [0, 0]
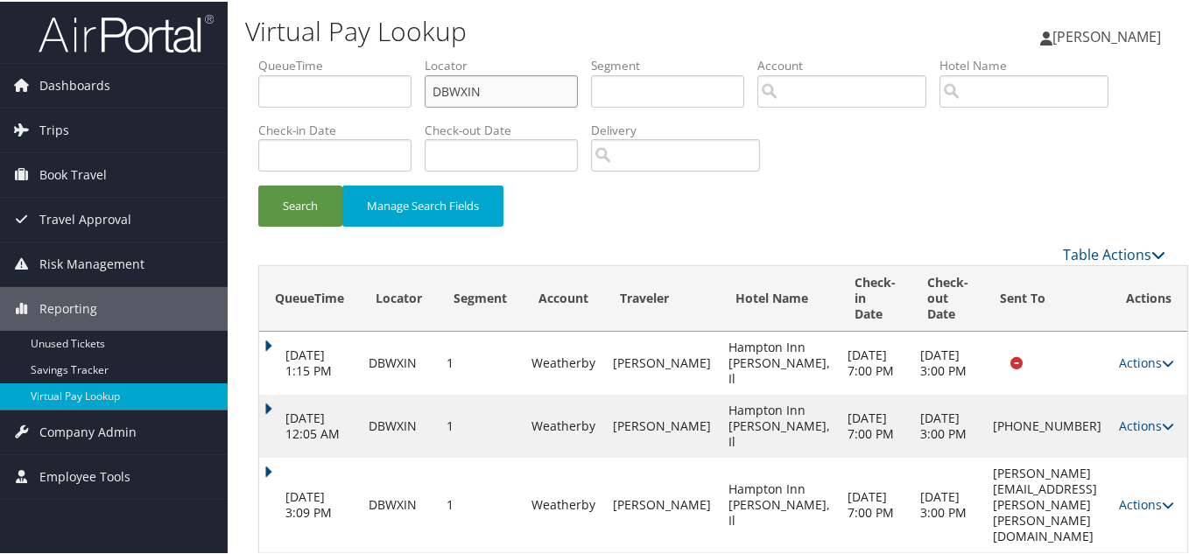
drag, startPoint x: 274, startPoint y: 116, endPoint x: 251, endPoint y: 121, distance: 23.4
click at [258, 120] on form "QueueTime Locator DBWXIN Segment Account Traveler Hotel Name Check-in Date Chec…" at bounding box center [711, 148] width 907 height 187
paste input "EVEPSM"
type input "EVEPSM"
click at [258, 184] on button "Search" at bounding box center [300, 204] width 84 height 41
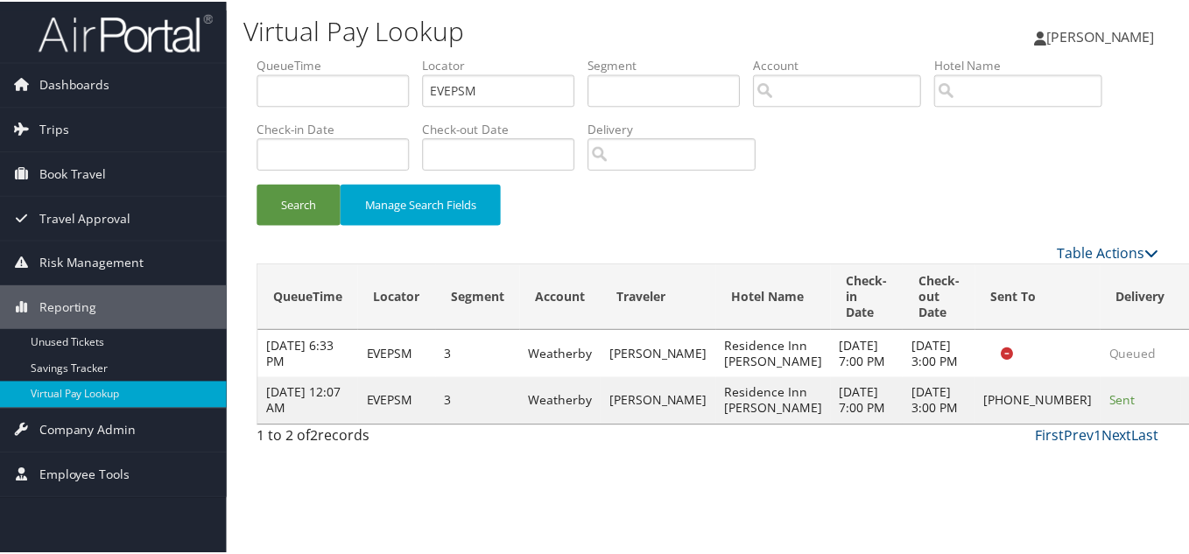
scroll to position [25, 0]
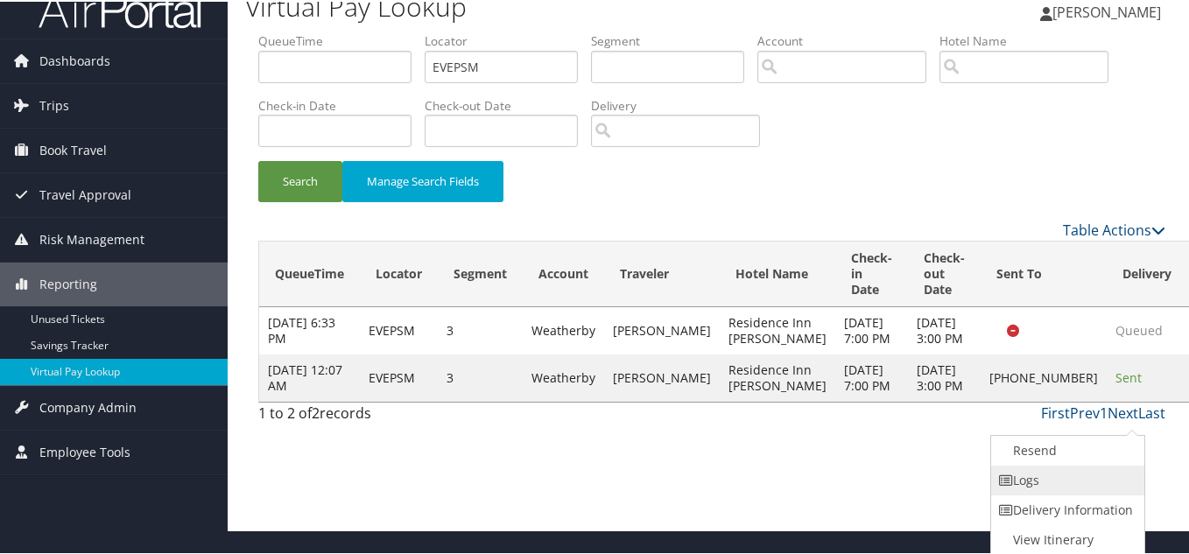
click at [1047, 492] on link "Logs" at bounding box center [1066, 479] width 150 height 30
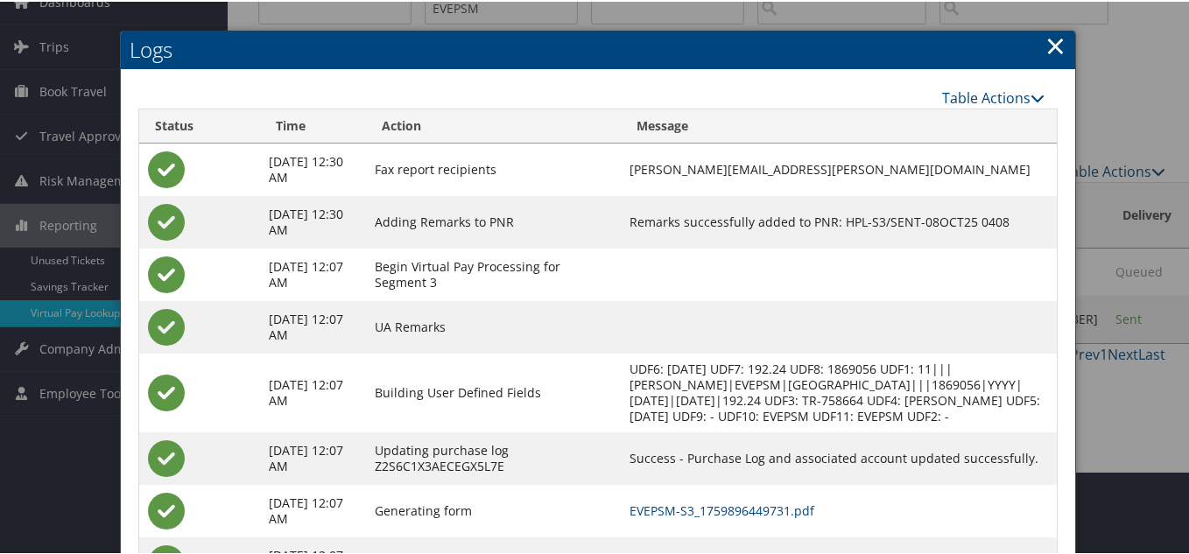
scroll to position [182, 0]
